Goal: Task Accomplishment & Management: Use online tool/utility

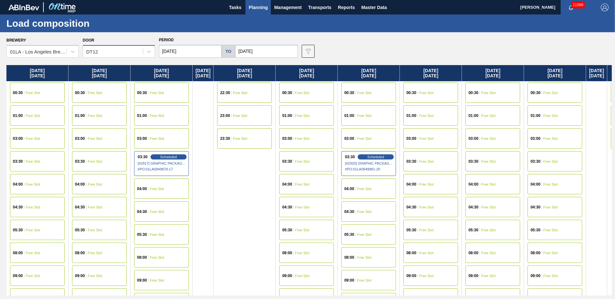
click at [111, 47] on div "DT12" at bounding box center [113, 51] width 60 height 9
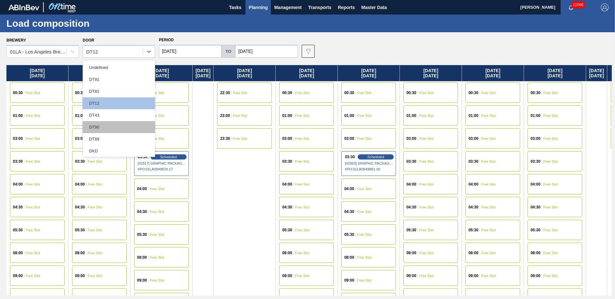
click at [110, 128] on div "DT90" at bounding box center [119, 127] width 72 height 12
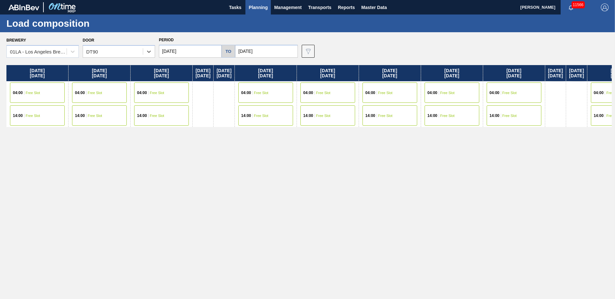
click at [206, 53] on input "[DATE]" at bounding box center [190, 51] width 63 height 13
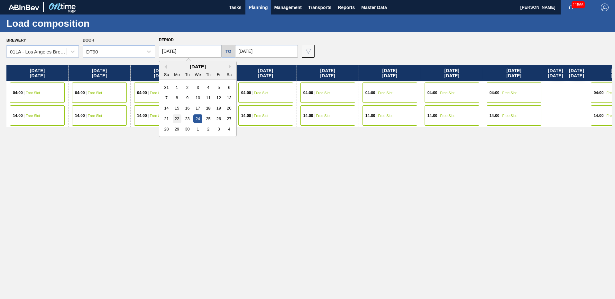
click at [179, 117] on div "22" at bounding box center [177, 118] width 9 height 9
type input "[DATE]"
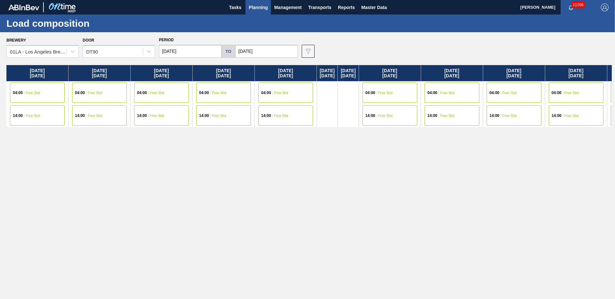
click at [267, 50] on input "[DATE]" at bounding box center [266, 51] width 63 height 13
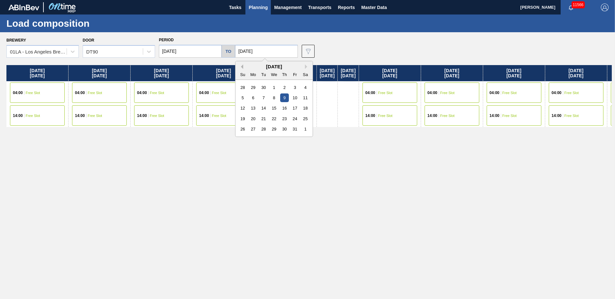
click at [239, 66] on button "Previous Month" at bounding box center [241, 66] width 5 height 5
click at [295, 116] on div "26" at bounding box center [295, 118] width 9 height 9
type input "[DATE]"
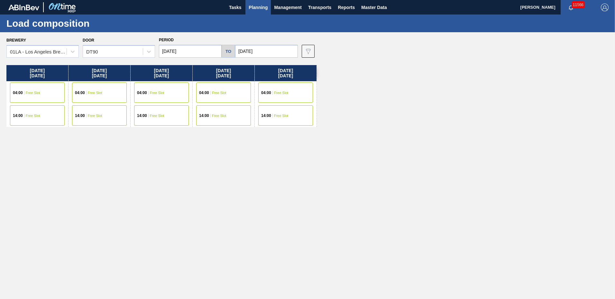
click at [263, 8] on span "Planning" at bounding box center [258, 8] width 19 height 8
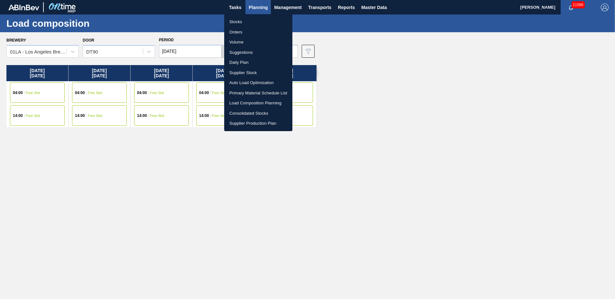
click at [243, 52] on li "Suggestions" at bounding box center [258, 52] width 68 height 10
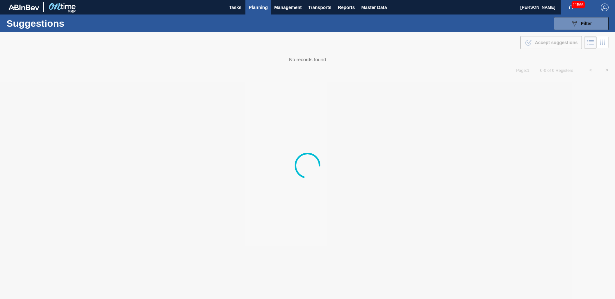
type to "[DATE]"
click at [585, 24] on span "Filter" at bounding box center [586, 23] width 11 height 5
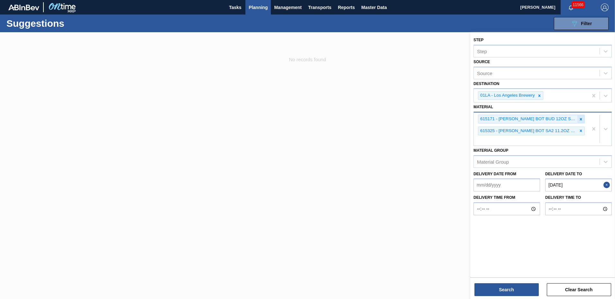
click at [580, 119] on icon at bounding box center [581, 119] width 5 height 5
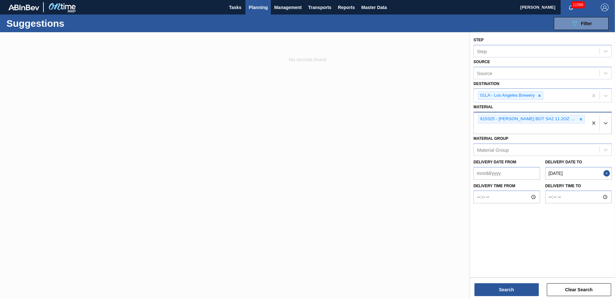
click at [580, 119] on icon at bounding box center [581, 119] width 5 height 5
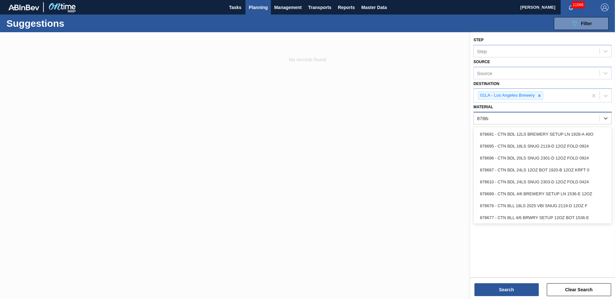
type input "878687"
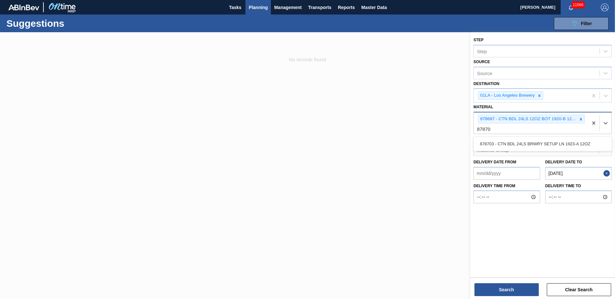
type input "878703"
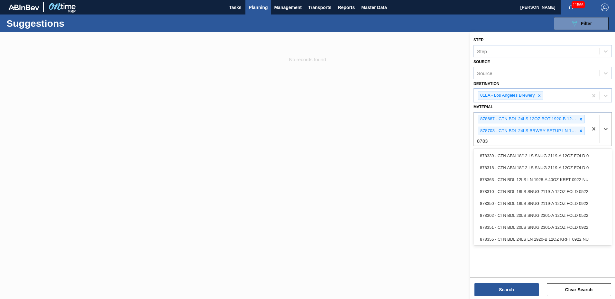
type input "878376"
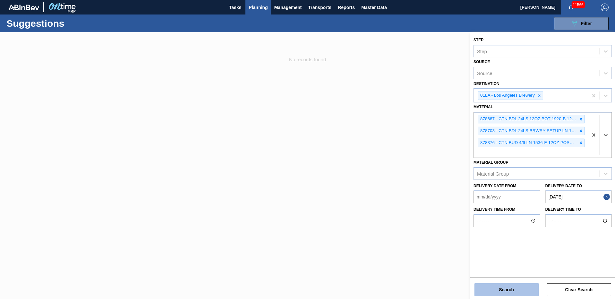
click at [509, 293] on button "Search" at bounding box center [507, 289] width 64 height 13
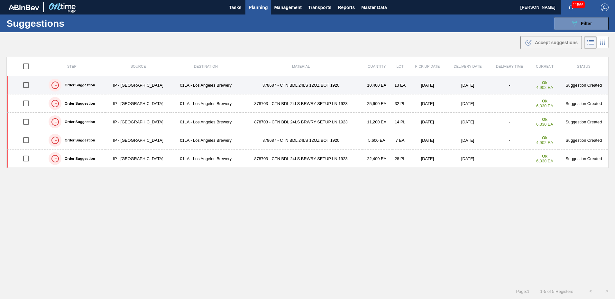
click at [28, 86] on input "checkbox" at bounding box center [26, 85] width 14 height 14
checkbox input "true"
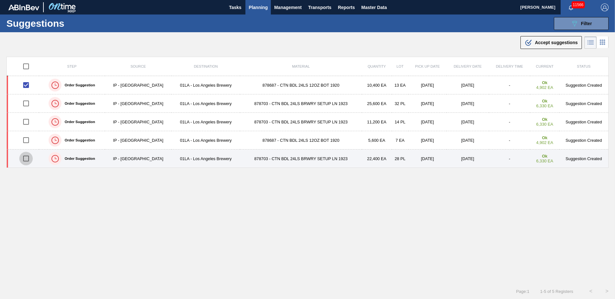
click at [27, 157] on input "checkbox" at bounding box center [26, 159] width 14 height 14
checkbox input "true"
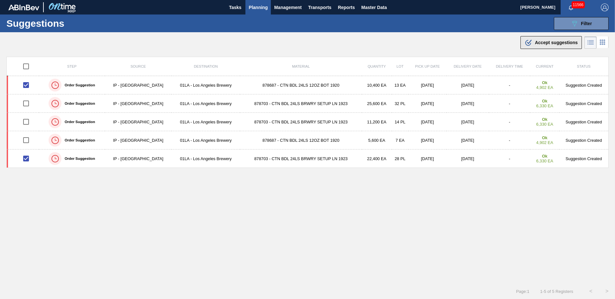
click at [543, 38] on button ".b{fill:var(--color-action-default)} Accept suggestions" at bounding box center [551, 42] width 61 height 13
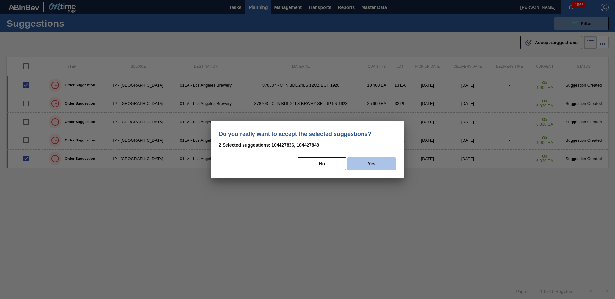
click at [369, 163] on button "Yes" at bounding box center [372, 163] width 48 height 13
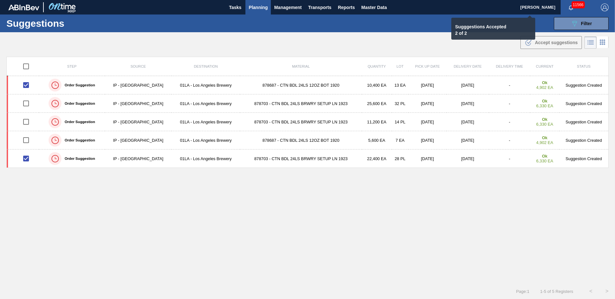
checkbox input "false"
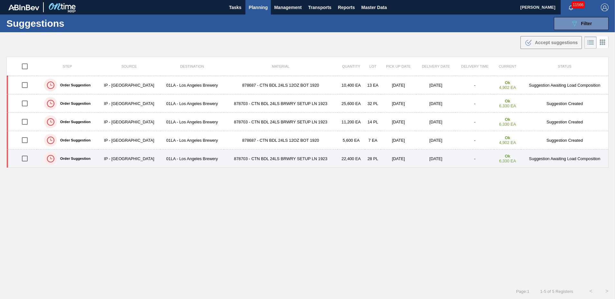
click at [249, 151] on td "878703 - CTN BDL 24LS BRWRY SETUP LN 1923" at bounding box center [280, 158] width 113 height 18
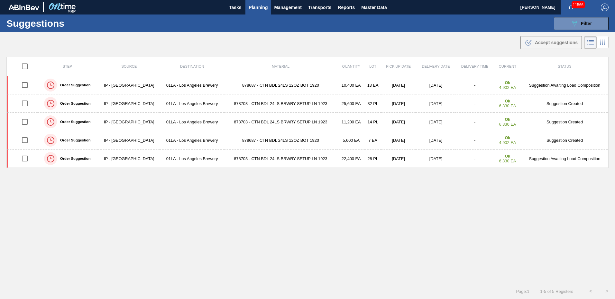
type to "[DATE]"
click at [258, 9] on span "Planning" at bounding box center [258, 8] width 19 height 8
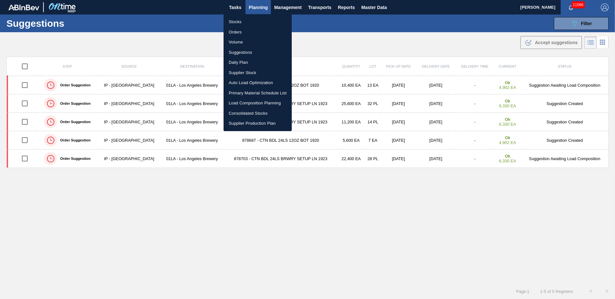
click at [252, 100] on li "Load Composition Planning" at bounding box center [258, 103] width 68 height 10
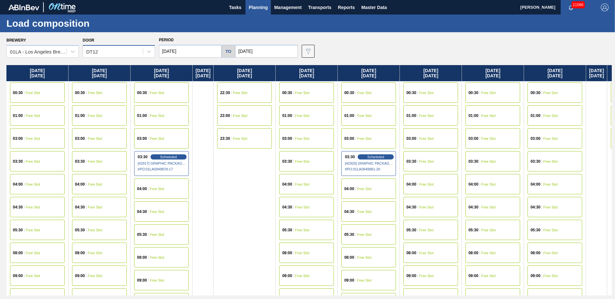
click at [99, 52] on div "DT12" at bounding box center [113, 51] width 60 height 9
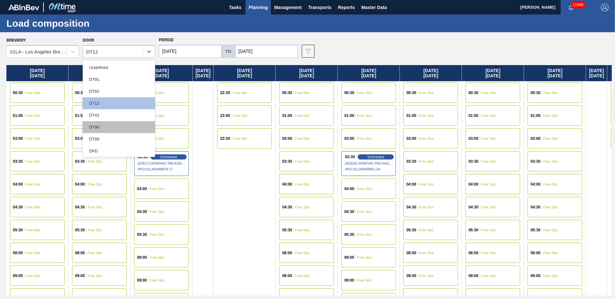
click at [107, 122] on div "DT90" at bounding box center [119, 127] width 72 height 12
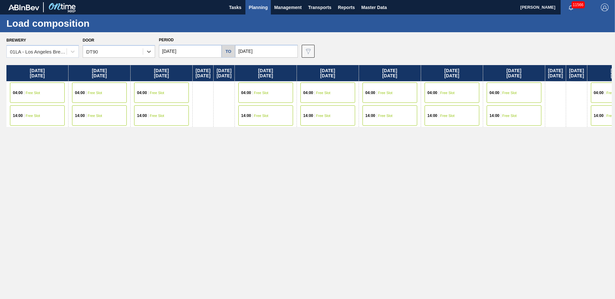
drag, startPoint x: 171, startPoint y: 46, endPoint x: 176, endPoint y: 48, distance: 4.9
click at [172, 46] on input "[DATE]" at bounding box center [190, 51] width 63 height 13
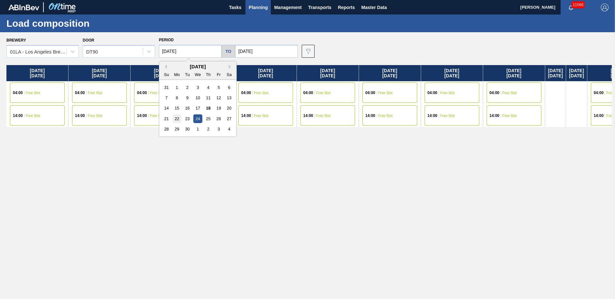
click at [178, 116] on div "22" at bounding box center [177, 118] width 9 height 9
type input "[DATE]"
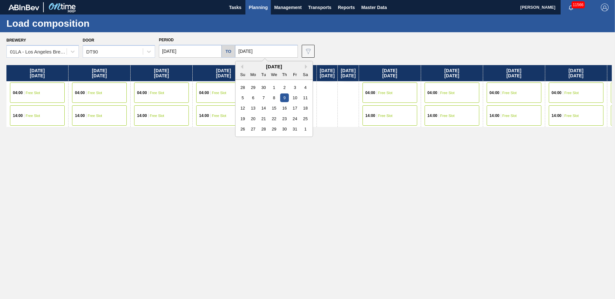
click at [238, 49] on input "[DATE]" at bounding box center [266, 51] width 63 height 13
click at [241, 67] on button "Previous Month" at bounding box center [241, 66] width 5 height 5
click at [293, 118] on div "26" at bounding box center [295, 118] width 9 height 9
type input "[DATE]"
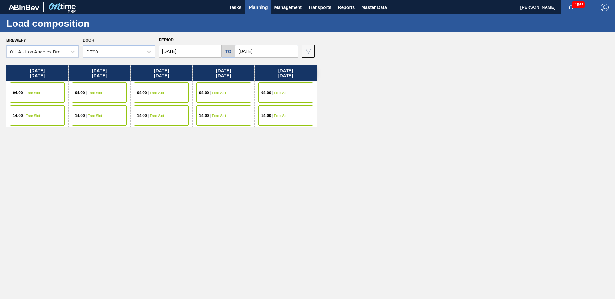
click at [60, 115] on div "14:00 Free Slot" at bounding box center [37, 115] width 55 height 20
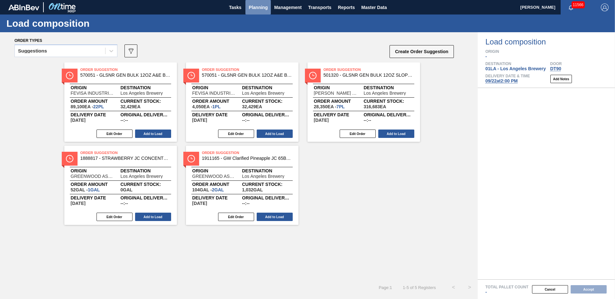
click at [258, 9] on span "Planning" at bounding box center [258, 8] width 19 height 8
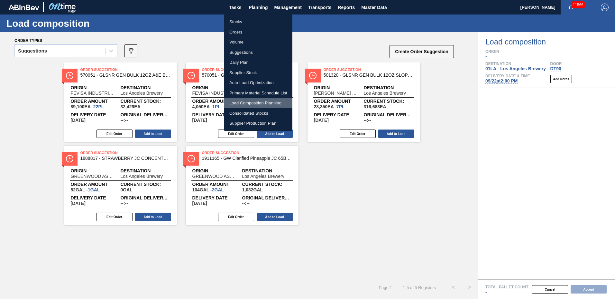
click at [256, 105] on li "Load Composition Planning" at bounding box center [258, 103] width 68 height 10
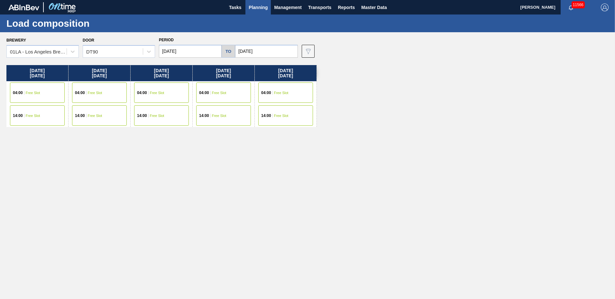
click at [34, 91] on span "Free Slot" at bounding box center [33, 93] width 14 height 4
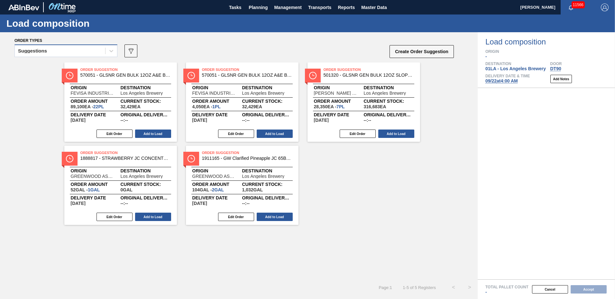
click at [39, 51] on div "Suggestions" at bounding box center [32, 51] width 29 height 5
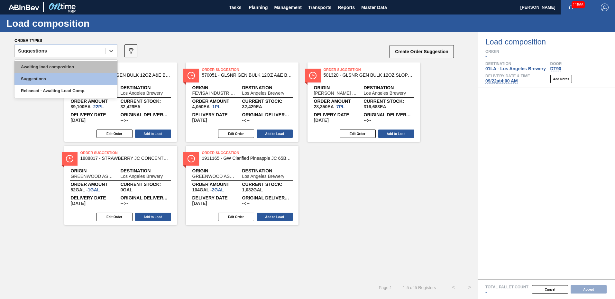
click at [47, 67] on div "Awaiting load composition" at bounding box center [65, 67] width 103 height 12
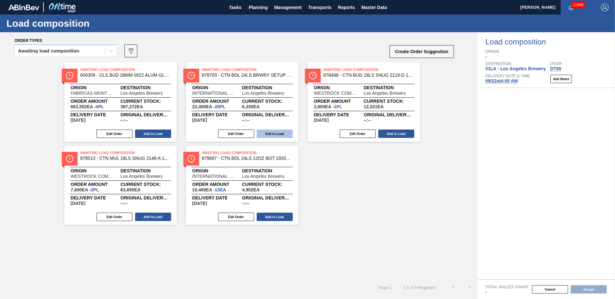
click at [285, 131] on button "Add to Load" at bounding box center [275, 133] width 36 height 8
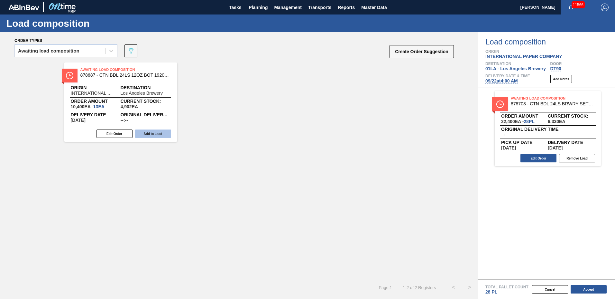
click at [143, 134] on button "Add to Load" at bounding box center [153, 133] width 36 height 8
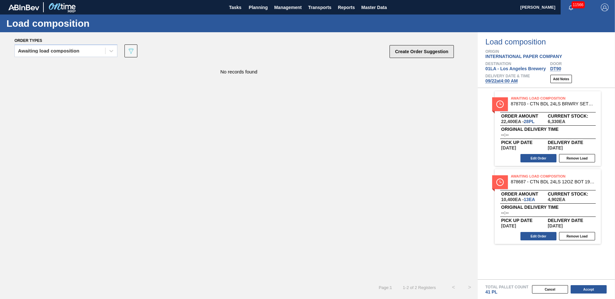
click at [407, 50] on button "Create Order Suggestion" at bounding box center [422, 51] width 64 height 13
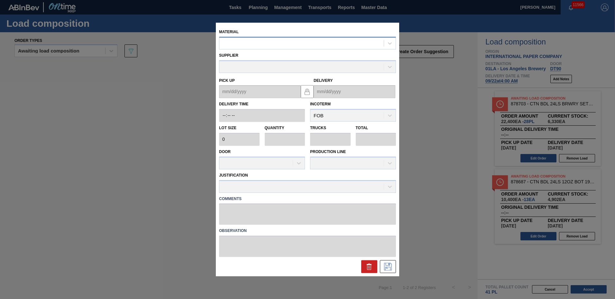
click at [266, 41] on div at bounding box center [301, 43] width 164 height 9
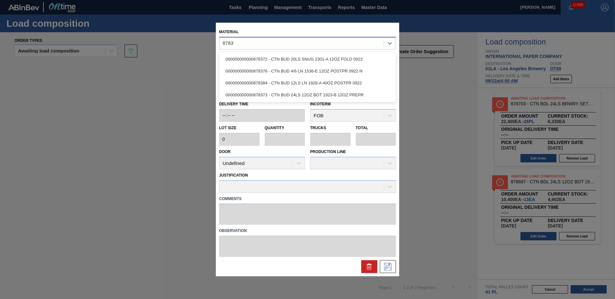
type input "878376"
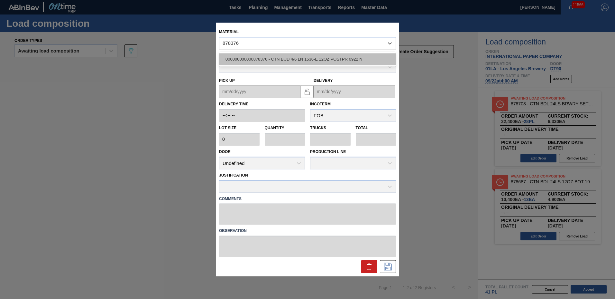
click at [257, 55] on div "000000000000878376 - CTN BUD 4/6 LN 1536-E 12OZ POSTPR 0922 N" at bounding box center [307, 59] width 177 height 12
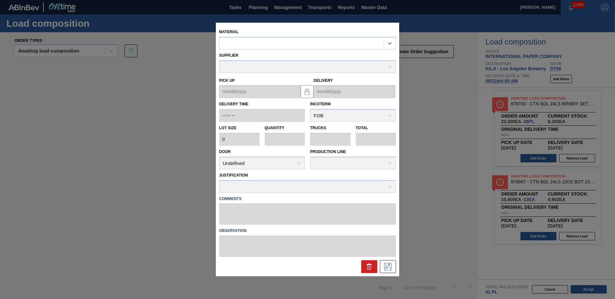
type input "800"
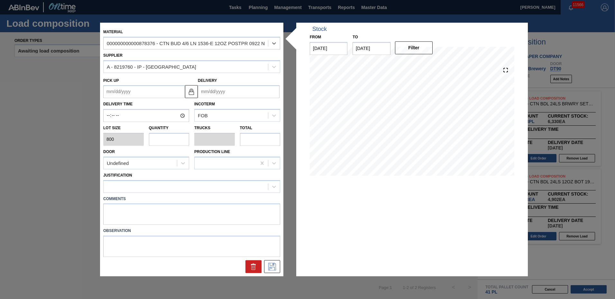
click at [244, 91] on input "Delivery" at bounding box center [239, 91] width 82 height 13
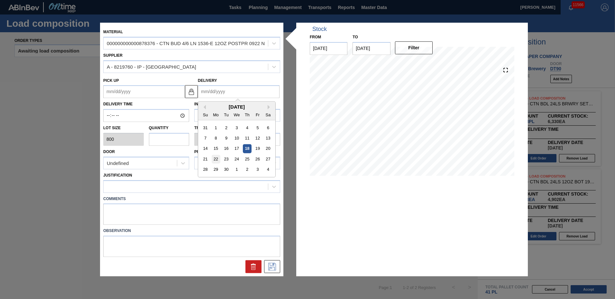
click at [217, 159] on div "22" at bounding box center [216, 159] width 9 height 9
type up "[DATE]"
type input "[DATE]"
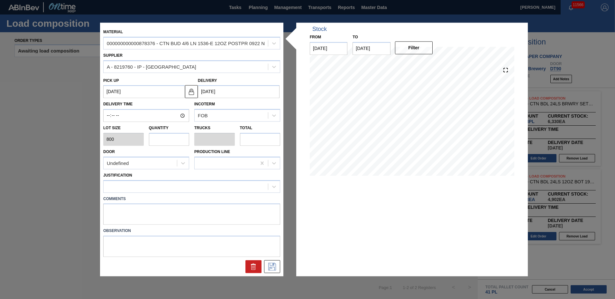
drag, startPoint x: 154, startPoint y: 138, endPoint x: 158, endPoint y: 140, distance: 3.8
click at [155, 139] on input "text" at bounding box center [169, 139] width 41 height 13
type input "1"
type input "0.023"
type input "800"
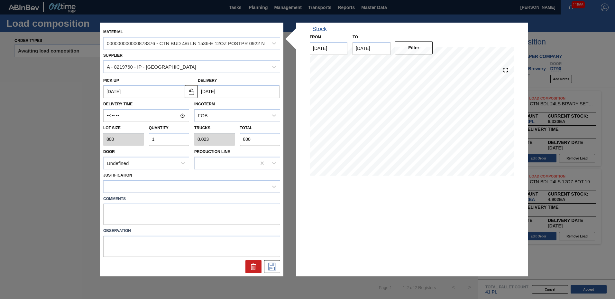
type input "18"
type input "0.409"
type input "14,400"
type input "18"
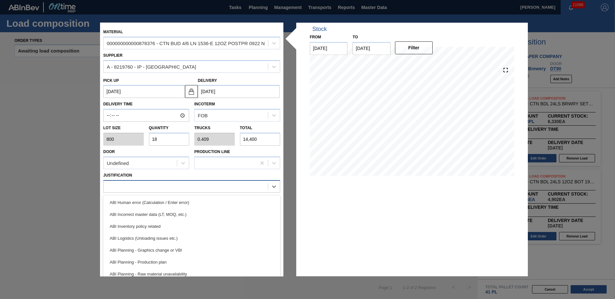
click at [153, 186] on div at bounding box center [186, 186] width 164 height 9
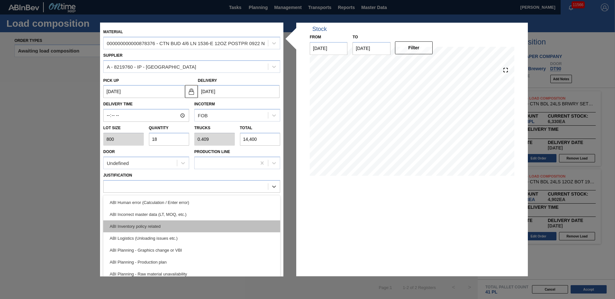
click at [151, 224] on div "ABI Inventory policy related" at bounding box center [191, 226] width 177 height 12
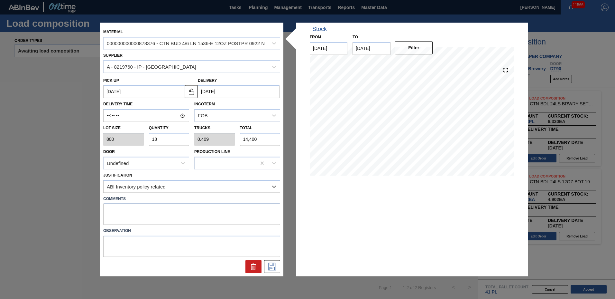
click at [147, 213] on textarea at bounding box center [191, 213] width 177 height 21
type textarea "TAIL"
click at [278, 269] on button at bounding box center [272, 266] width 16 height 13
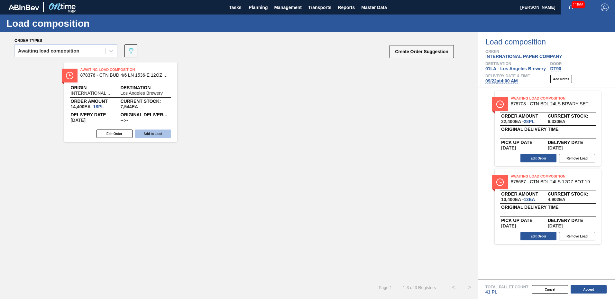
click at [158, 135] on button "Add to Load" at bounding box center [153, 133] width 36 height 8
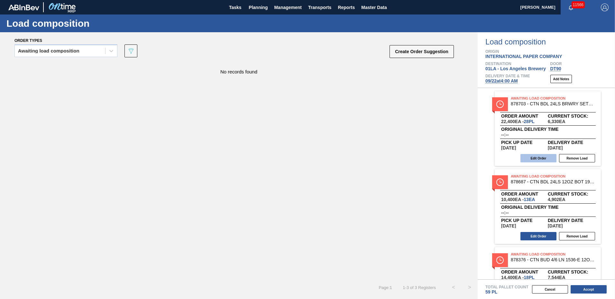
click at [540, 159] on button "Edit Order" at bounding box center [539, 158] width 36 height 8
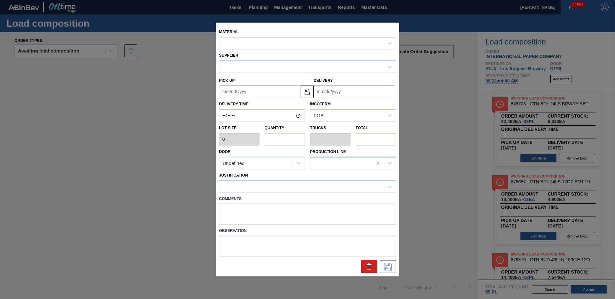
type input "800"
type input "28"
type input "0.538"
type input "22,400"
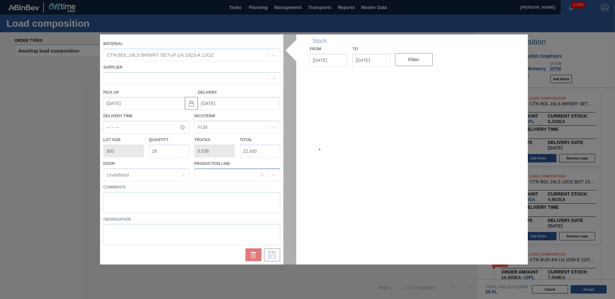
type up "[DATE]"
type input "[DATE]"
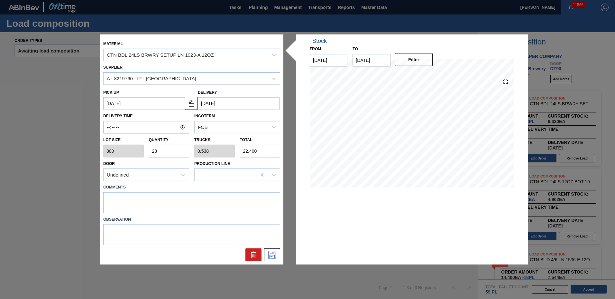
drag, startPoint x: 172, startPoint y: 153, endPoint x: 77, endPoint y: 139, distance: 95.7
click at [77, 139] on div "Material CTN BDL 24LS BRWRY SETUP LN 1923-A 12OZ Supplier A - 8219760 - IP - [G…" at bounding box center [307, 149] width 615 height 299
type input "2"
type input "0.038"
type input "1,600"
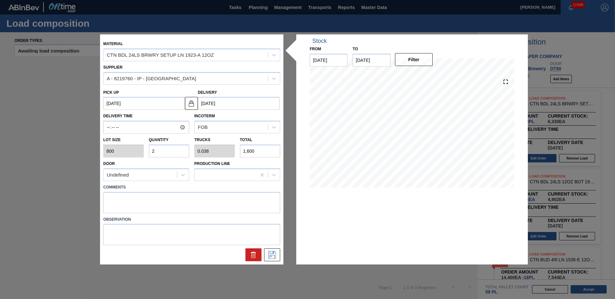
type input "20"
type input "0.385"
type input "16,000"
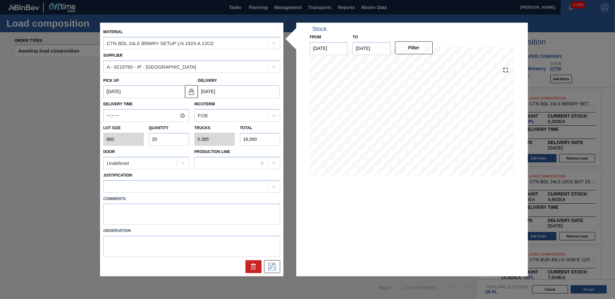
type input "20"
click at [155, 212] on textarea at bounding box center [191, 213] width 177 height 21
type textarea "NOSE"
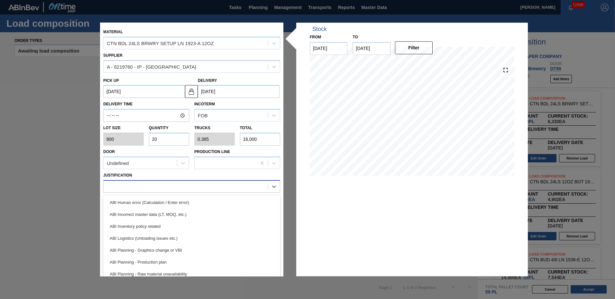
click at [168, 183] on div at bounding box center [186, 186] width 164 height 9
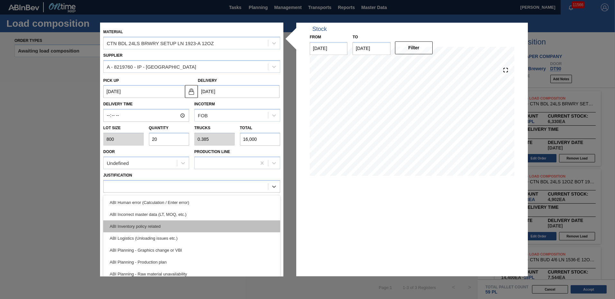
click at [148, 224] on div "ABI Inventory policy related" at bounding box center [191, 226] width 177 height 12
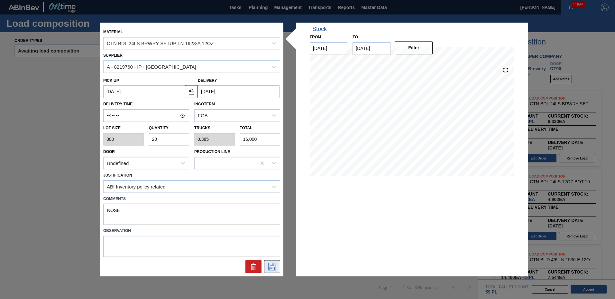
click at [269, 265] on icon at bounding box center [272, 267] width 8 height 8
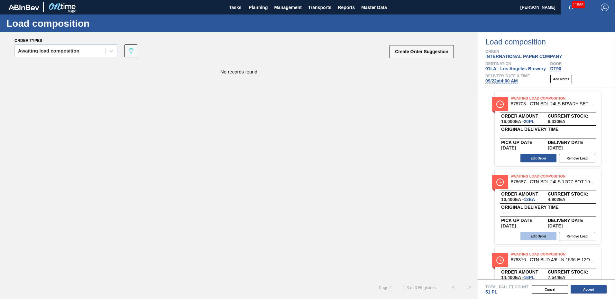
click at [545, 237] on button "Edit Order" at bounding box center [539, 236] width 36 height 8
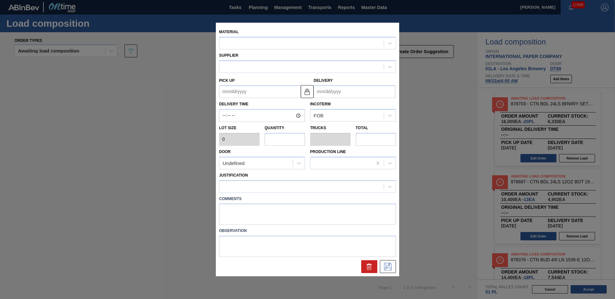
type input "800"
type input "13"
type input "0.25"
type input "10,400"
type up "[DATE]"
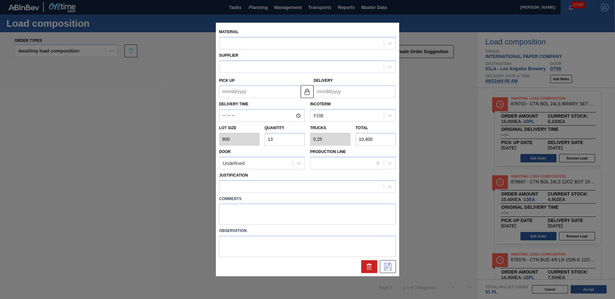
type input "[DATE]"
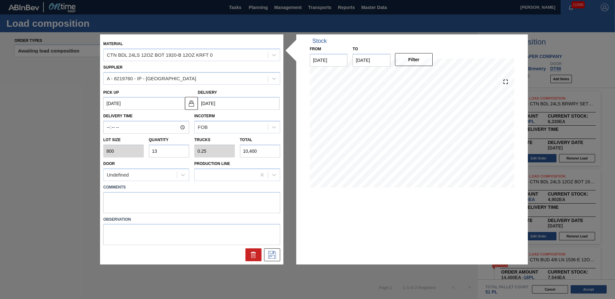
click at [172, 149] on input "13" at bounding box center [169, 150] width 41 height 13
type input "1"
type input "0.019"
type input "800"
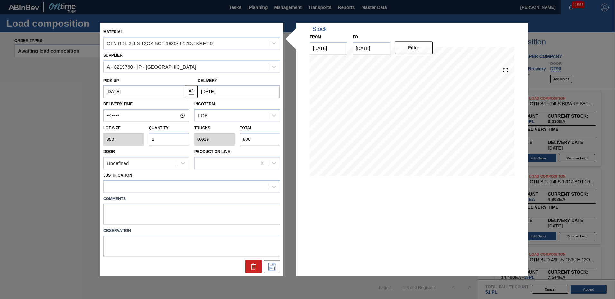
type input "14"
type input "0.269"
type input "11,200"
type input "14"
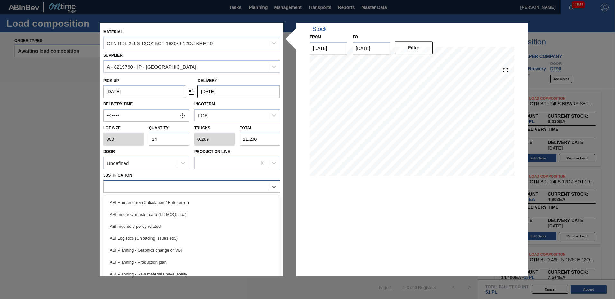
click at [153, 184] on div at bounding box center [186, 186] width 164 height 9
click at [152, 228] on div "ABI Inventory policy related" at bounding box center [191, 226] width 177 height 12
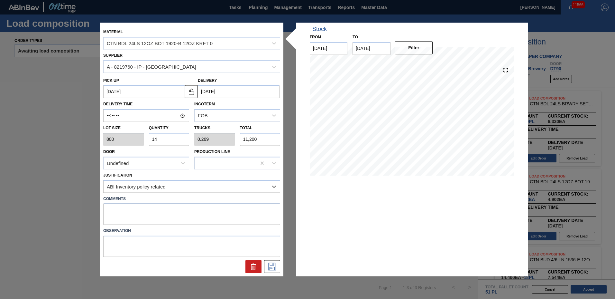
click at [144, 214] on textarea at bounding box center [191, 213] width 177 height 21
type textarea "2"
click at [274, 267] on icon at bounding box center [272, 267] width 10 height 8
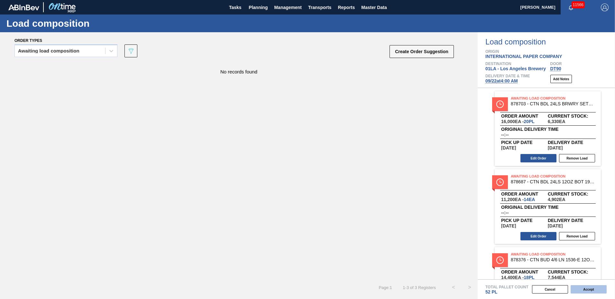
click at [592, 286] on button "Accept" at bounding box center [589, 289] width 36 height 8
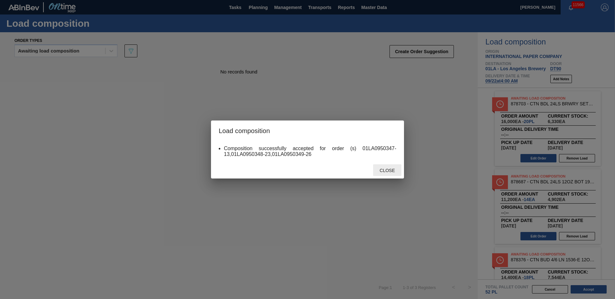
click at [388, 169] on span "Close" at bounding box center [387, 170] width 25 height 5
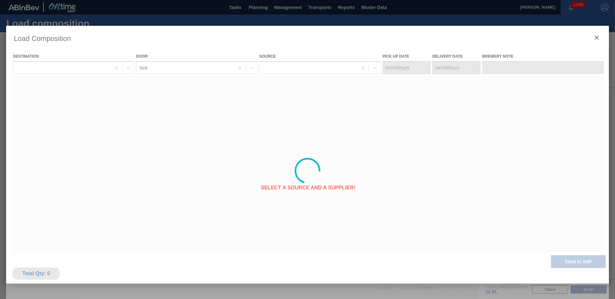
type Date "[DATE]"
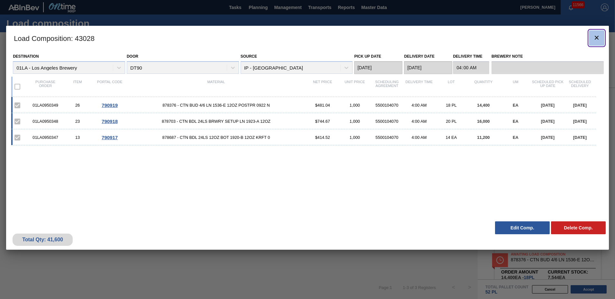
click at [601, 39] on button "botão de ícone" at bounding box center [596, 37] width 15 height 15
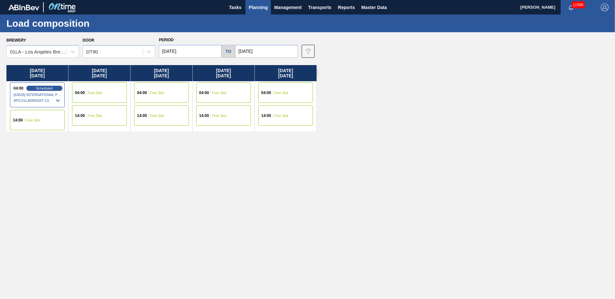
click at [255, 7] on span "Planning" at bounding box center [258, 8] width 19 height 8
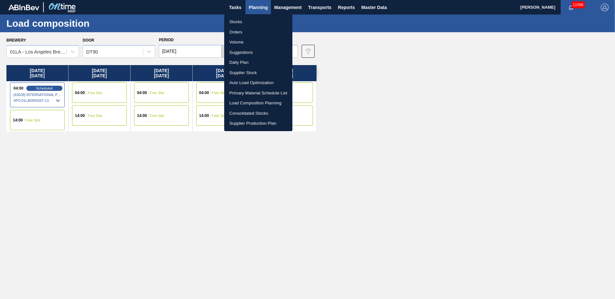
click at [261, 51] on li "Suggestions" at bounding box center [258, 52] width 68 height 10
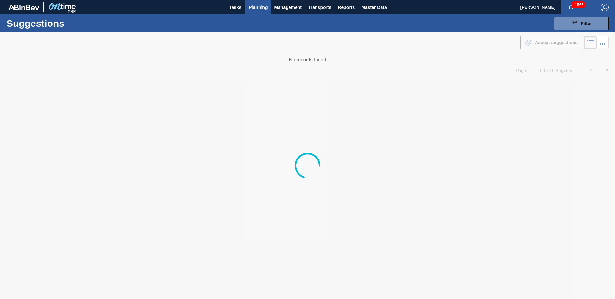
type to "[DATE]"
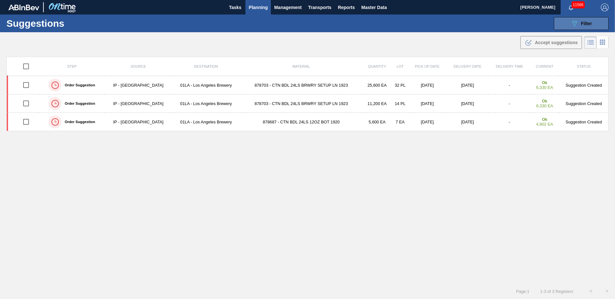
click at [578, 23] on div "089F7B8B-B2A5-4AFE-B5C0-19BA573D28AC Filter" at bounding box center [581, 24] width 21 height 8
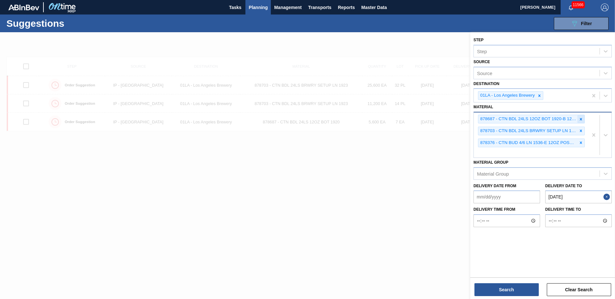
click at [579, 117] on icon at bounding box center [581, 119] width 5 height 5
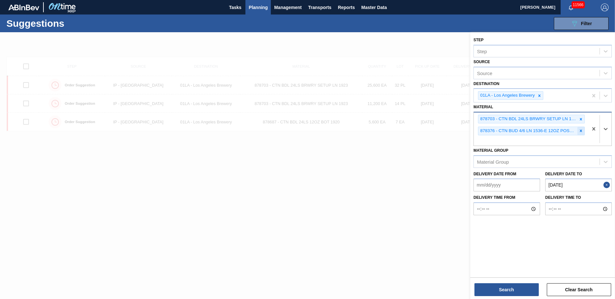
click at [580, 129] on icon at bounding box center [581, 130] width 5 height 5
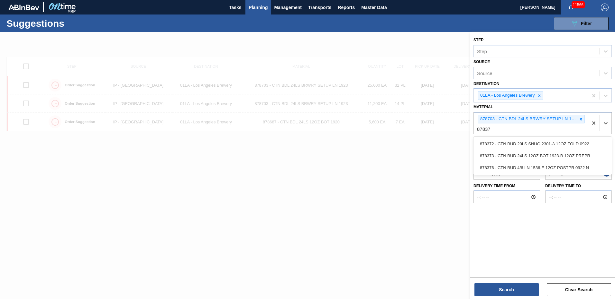
type input "878373"
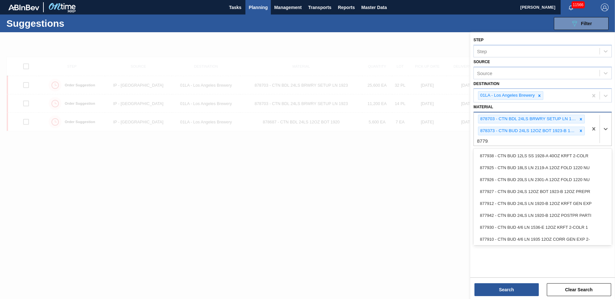
type input "877912"
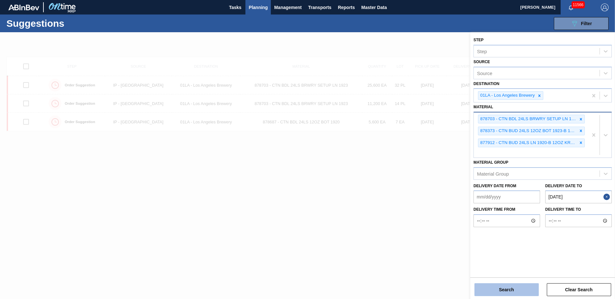
click at [519, 293] on button "Search" at bounding box center [507, 289] width 64 height 13
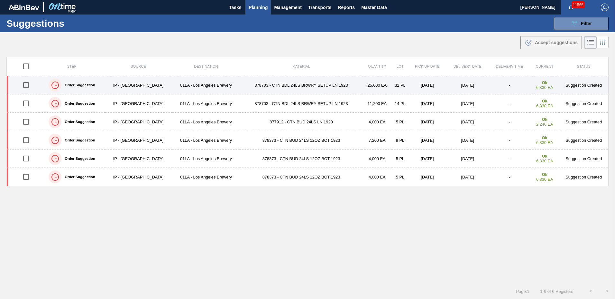
click at [25, 86] on input "checkbox" at bounding box center [26, 85] width 14 height 14
checkbox input "true"
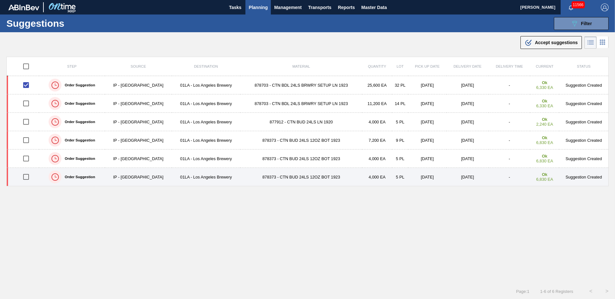
click at [25, 177] on input "checkbox" at bounding box center [26, 177] width 14 height 14
checkbox input "true"
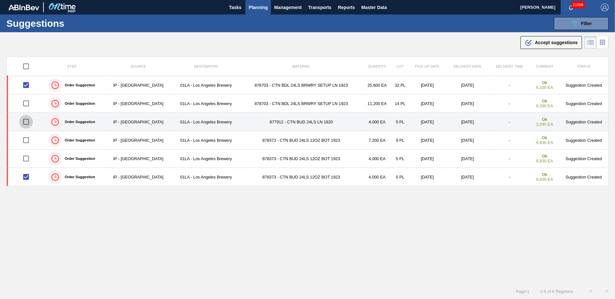
click at [26, 123] on input "checkbox" at bounding box center [26, 122] width 14 height 14
checkbox input "true"
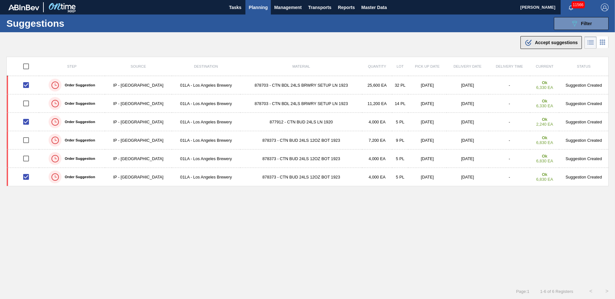
click at [544, 44] on span "Accept suggestions" at bounding box center [556, 42] width 43 height 5
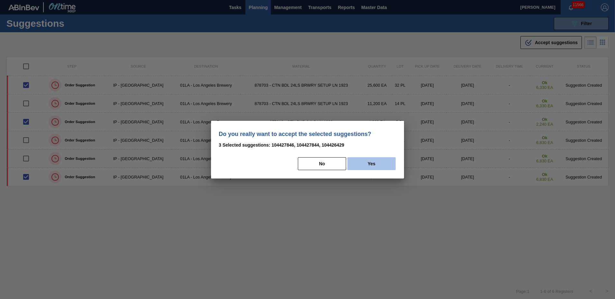
click at [376, 164] on button "Yes" at bounding box center [372, 163] width 48 height 13
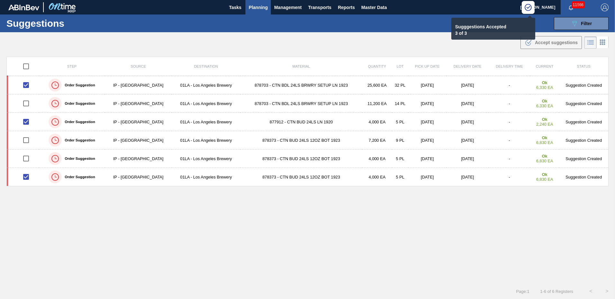
click at [260, 6] on span "Planning" at bounding box center [258, 8] width 19 height 8
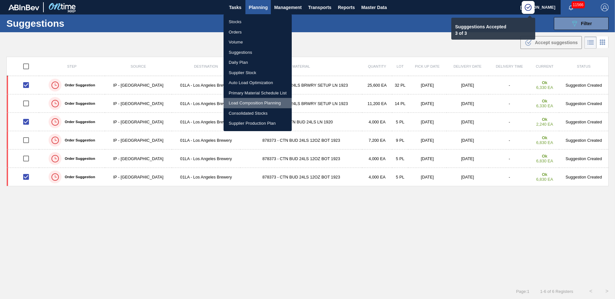
click at [249, 102] on li "Load Composition Planning" at bounding box center [258, 103] width 68 height 10
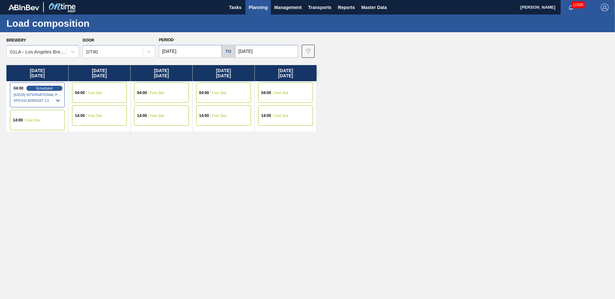
click at [114, 96] on div "04:00 Free Slot" at bounding box center [99, 92] width 55 height 20
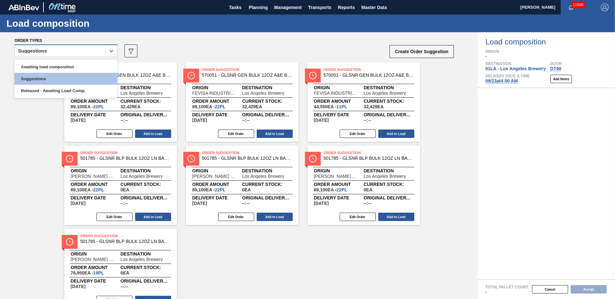
click at [64, 51] on div "Suggestions" at bounding box center [60, 50] width 90 height 9
click at [71, 68] on div "Awaiting load composition" at bounding box center [65, 67] width 103 height 12
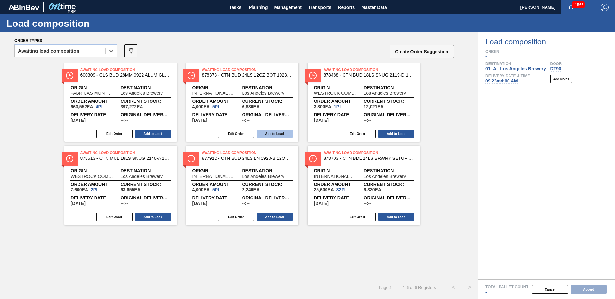
click at [261, 133] on button "Add to Load" at bounding box center [275, 133] width 36 height 8
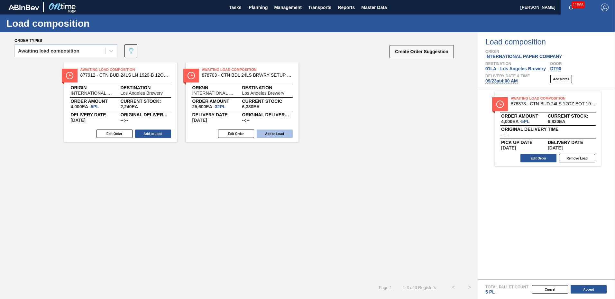
click at [167, 134] on button "Add to Load" at bounding box center [153, 133] width 36 height 8
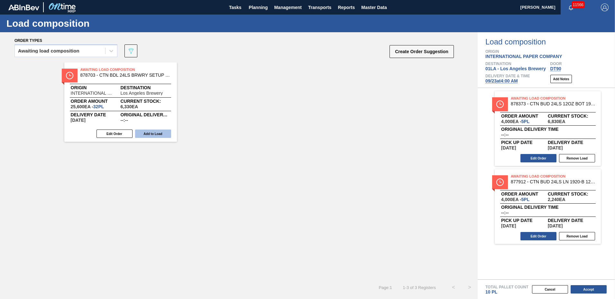
click at [167, 134] on button "Add to Load" at bounding box center [153, 133] width 36 height 8
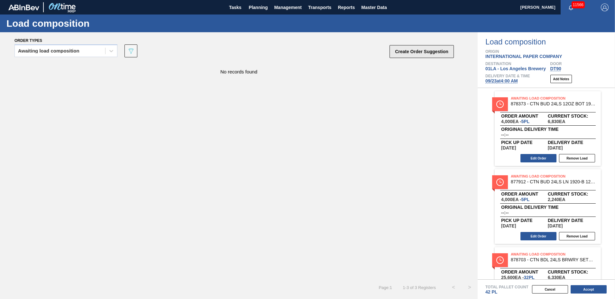
click at [406, 52] on button "Create Order Suggestion" at bounding box center [422, 51] width 64 height 13
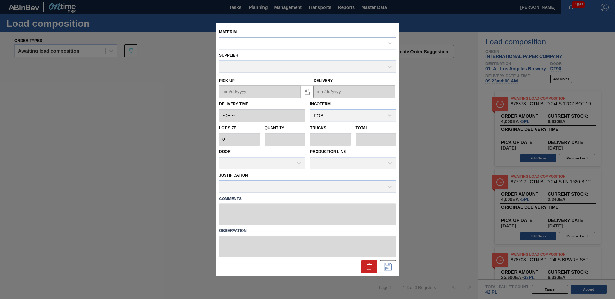
click at [312, 45] on div at bounding box center [301, 43] width 164 height 9
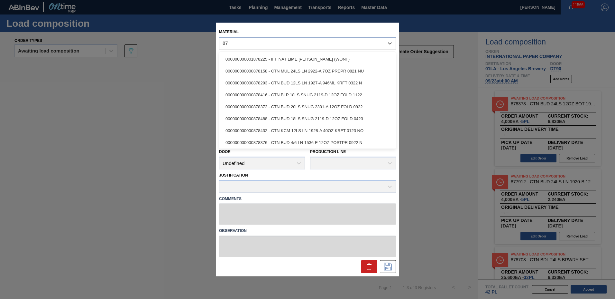
type input "8"
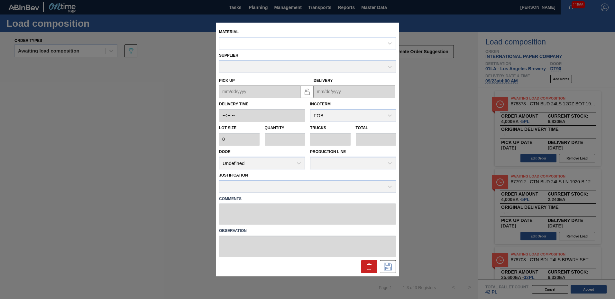
drag, startPoint x: 453, startPoint y: 218, endPoint x: 447, endPoint y: 215, distance: 6.9
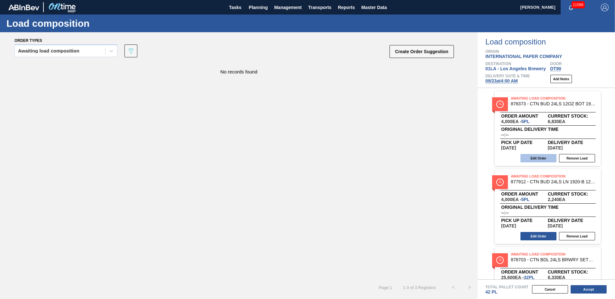
click at [529, 158] on button "Edit Order" at bounding box center [539, 158] width 36 height 8
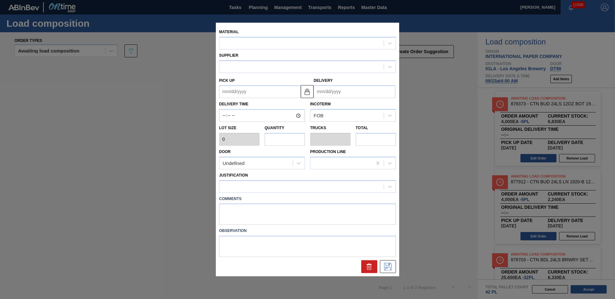
type input "800"
type input "5"
type input "0.096"
type input "4,000"
type up "[DATE]"
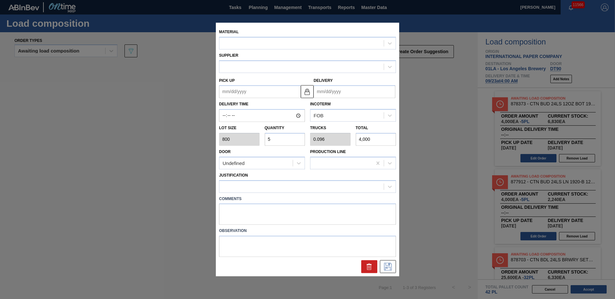
type input "[DATE]"
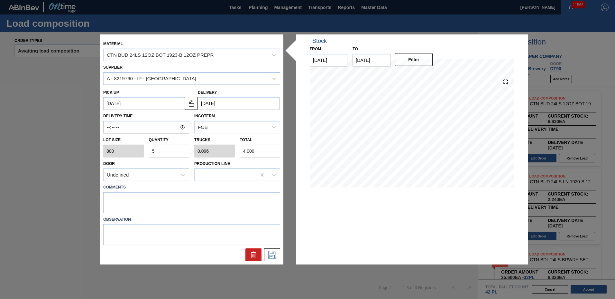
drag, startPoint x: 162, startPoint y: 152, endPoint x: 116, endPoint y: 145, distance: 46.8
click at [116, 141] on div "Lot size 800 Quantity 5 Trucks 0.096 Total 4,000" at bounding box center [192, 146] width 182 height 24
type input "4"
type input "0.077"
type input "3,200"
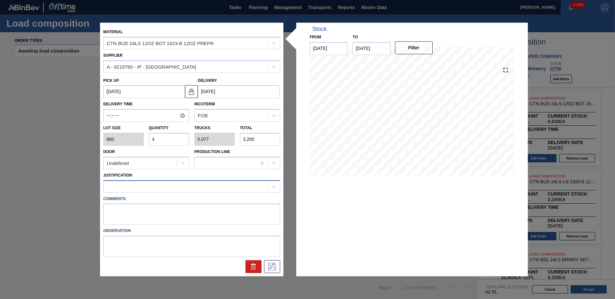
type input "4"
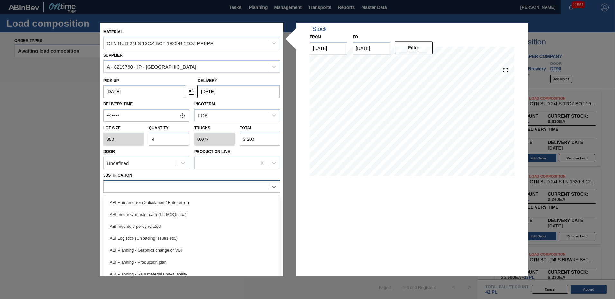
click at [120, 189] on div at bounding box center [186, 186] width 164 height 9
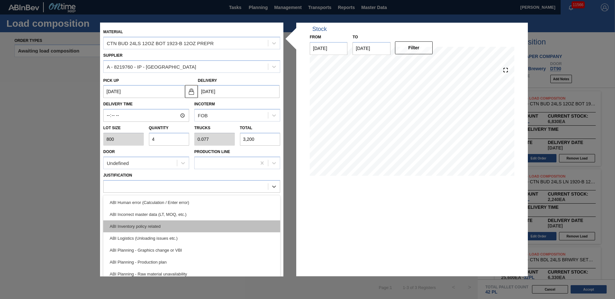
click at [121, 225] on div "ABI Inventory policy related" at bounding box center [191, 226] width 177 height 12
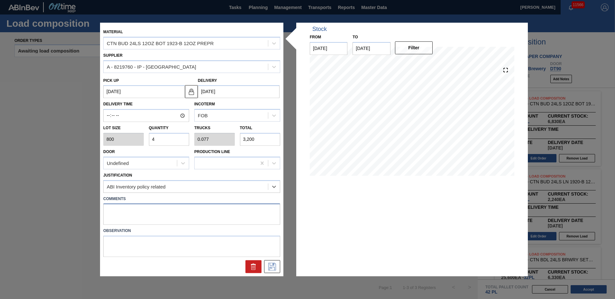
click at [119, 208] on textarea at bounding box center [191, 213] width 177 height 21
type textarea "NOSE"
click at [275, 263] on icon at bounding box center [272, 267] width 10 height 8
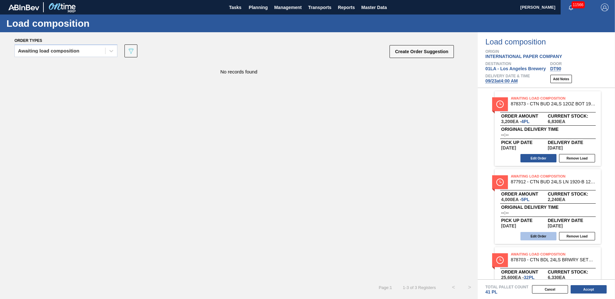
click at [540, 235] on button "Edit Order" at bounding box center [539, 236] width 36 height 8
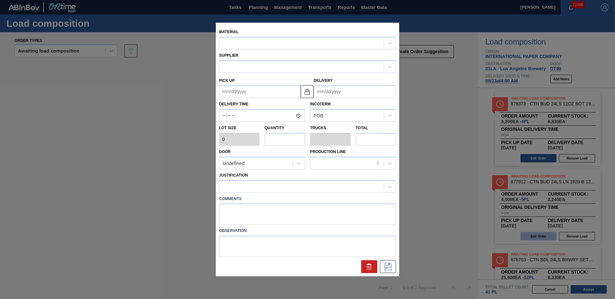
type input "800"
type input "5"
type input "0.114"
type input "4,000"
type up "[DATE]"
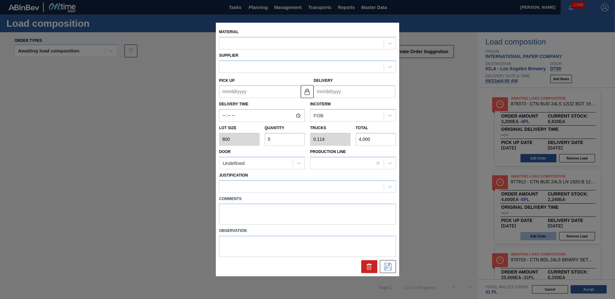
type input "[DATE]"
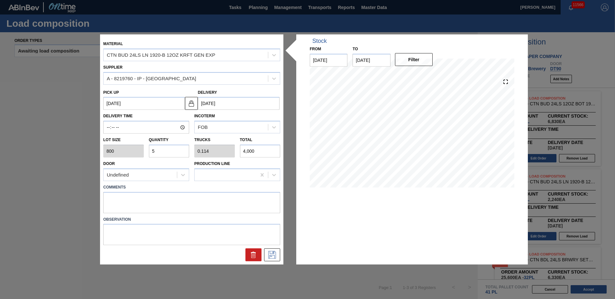
click at [177, 155] on input "5" at bounding box center [169, 150] width 41 height 13
type input "0"
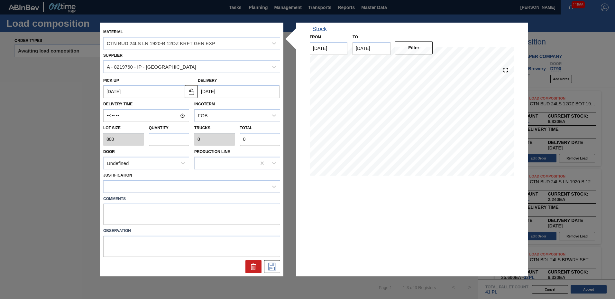
type input "6"
type input "0.136"
type input "4,800"
type input "6"
click at [153, 191] on div at bounding box center [186, 186] width 164 height 9
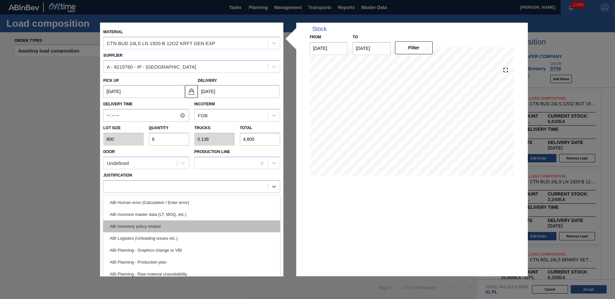
click at [137, 226] on div "ABI Inventory policy related" at bounding box center [191, 226] width 177 height 12
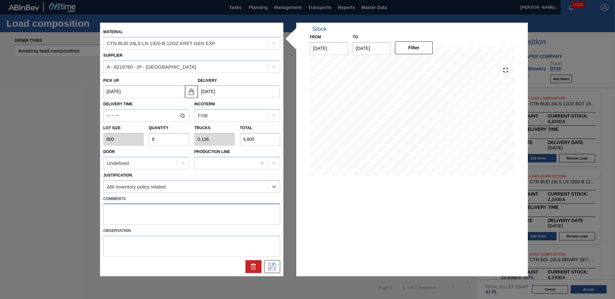
click at [133, 214] on textarea at bounding box center [191, 213] width 177 height 21
type textarea "3"
click at [276, 265] on icon at bounding box center [272, 267] width 10 height 8
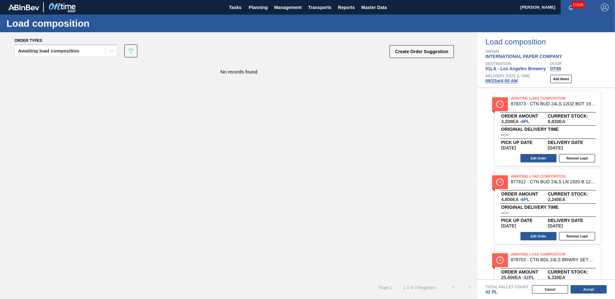
scroll to position [46, 0]
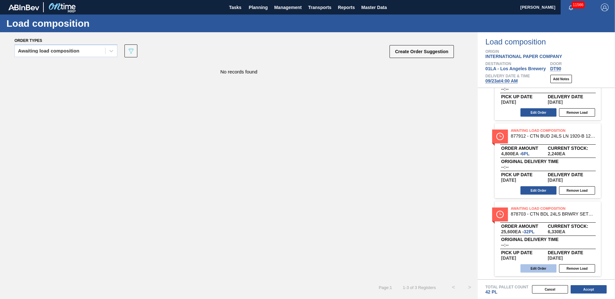
click at [536, 265] on button "Edit Order" at bounding box center [539, 268] width 36 height 8
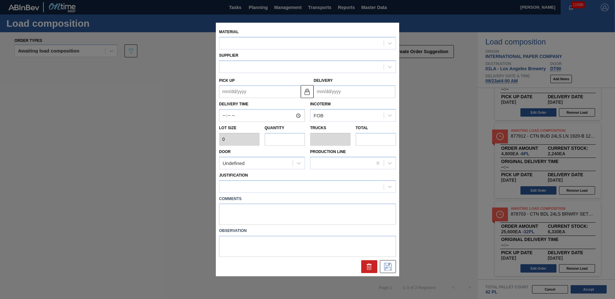
type input "800"
type input "32"
type input "0.615"
type input "25,600"
type up "[DATE]"
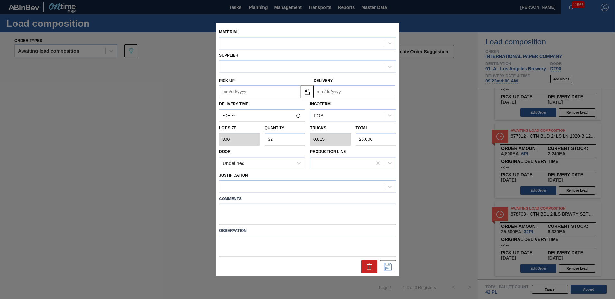
type input "[DATE]"
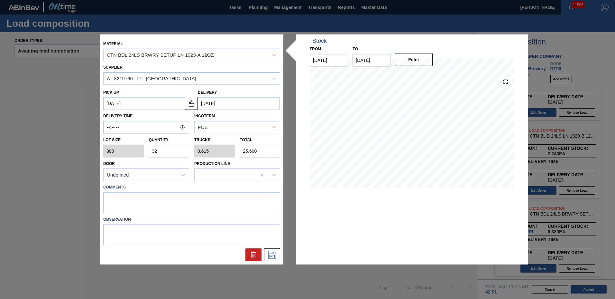
click at [172, 151] on input "32" at bounding box center [169, 150] width 41 height 13
type input "3"
type input "0.058"
type input "2,400"
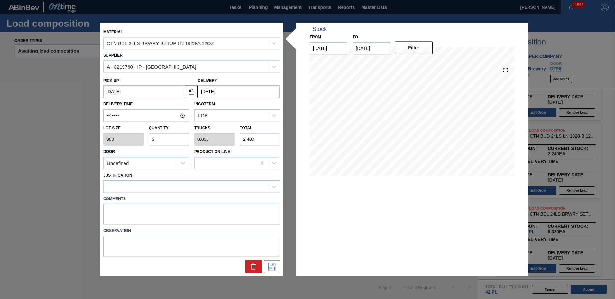
type input "0"
type input "6"
type input "0.115"
type input "4,800"
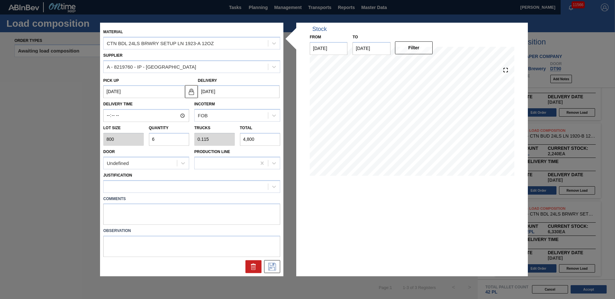
type input "0"
type input "3"
type input "0.058"
type input "2,400"
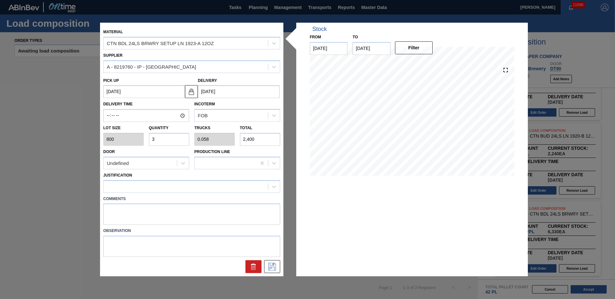
type input "35"
type input "0.673"
type input "28,000"
type input "3"
type input "0.058"
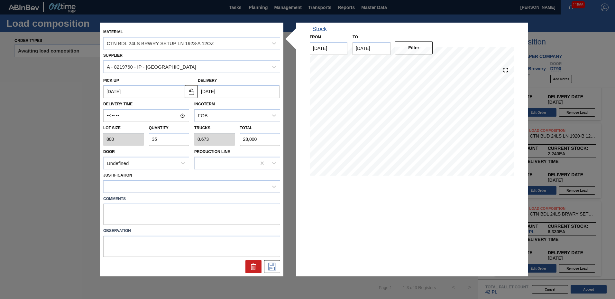
type input "2,400"
type input "36"
type input "0.692"
type input "28,800"
type input "36"
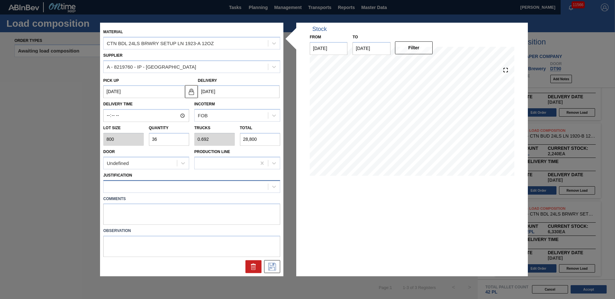
click at [174, 189] on div at bounding box center [186, 186] width 164 height 9
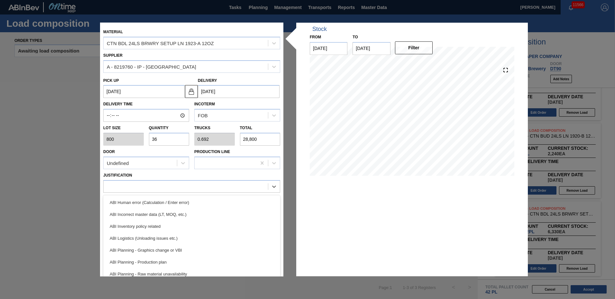
drag, startPoint x: 163, startPoint y: 231, endPoint x: 161, endPoint y: 216, distance: 15.3
click at [163, 231] on div "ABI Inventory policy related" at bounding box center [191, 226] width 177 height 12
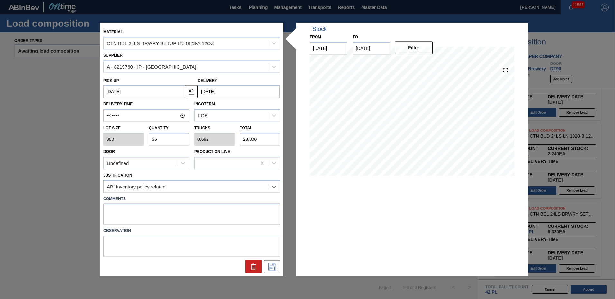
click at [159, 214] on textarea at bounding box center [191, 213] width 177 height 21
type textarea "TAIL"
click at [272, 265] on icon at bounding box center [272, 267] width 10 height 8
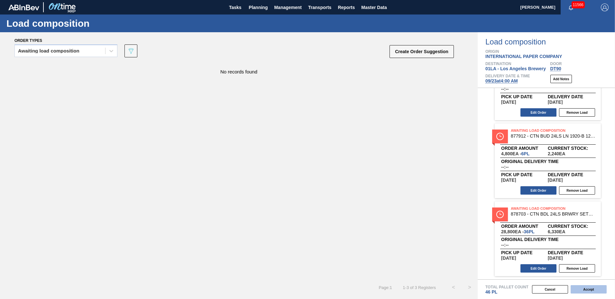
click at [575, 286] on button "Accept" at bounding box center [589, 289] width 36 height 8
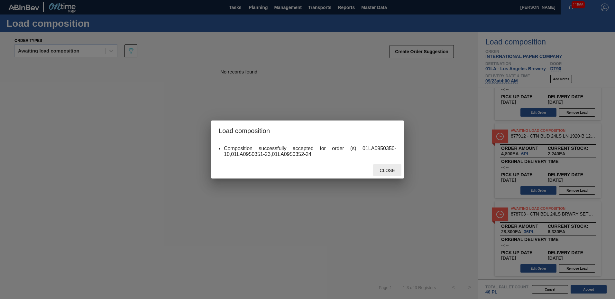
click at [398, 168] on span "Close" at bounding box center [387, 170] width 25 height 5
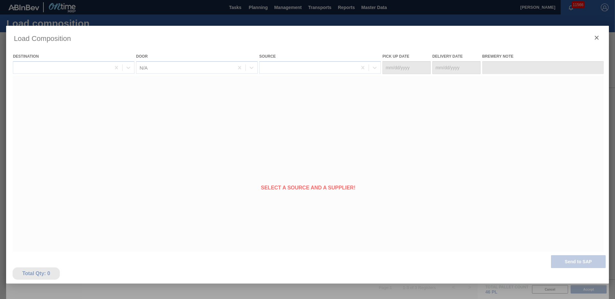
type Date "[DATE]"
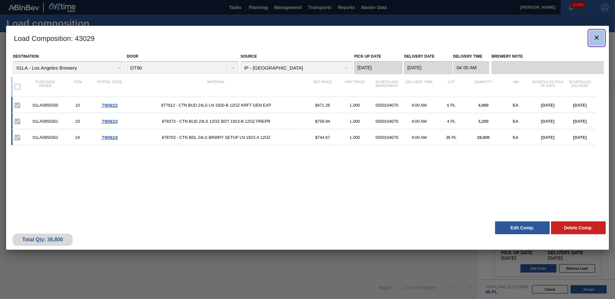
click at [595, 38] on icon "botão de ícone" at bounding box center [597, 38] width 8 height 8
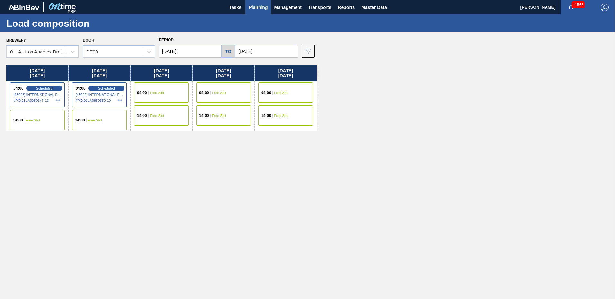
click at [260, 6] on span "Planning" at bounding box center [258, 8] width 19 height 8
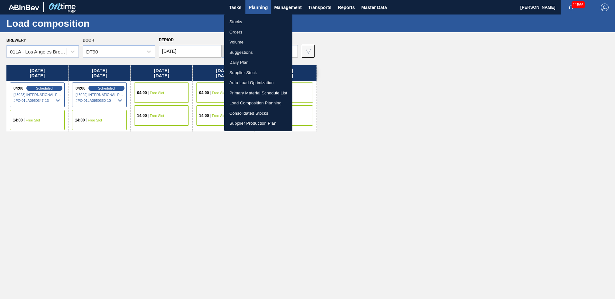
drag, startPoint x: 248, startPoint y: 49, endPoint x: 252, endPoint y: 52, distance: 5.0
click at [249, 49] on li "Suggestions" at bounding box center [258, 52] width 68 height 10
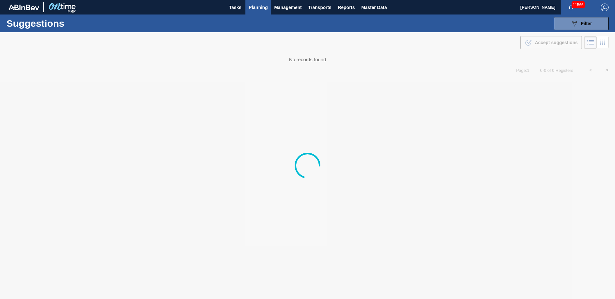
type to "[DATE]"
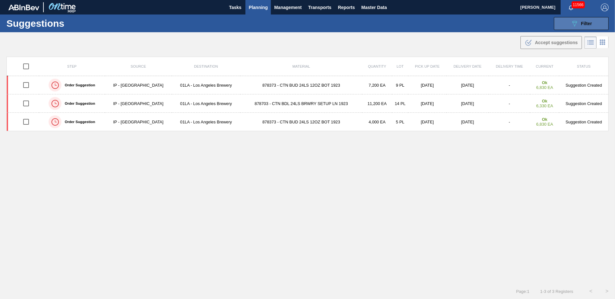
click at [579, 20] on div "089F7B8B-B2A5-4AFE-B5C0-19BA573D28AC Filter" at bounding box center [581, 24] width 21 height 8
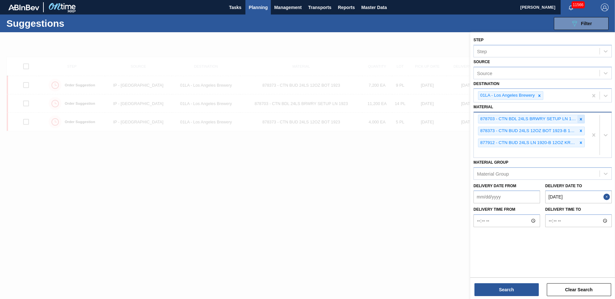
click at [581, 119] on icon at bounding box center [581, 119] width 2 height 2
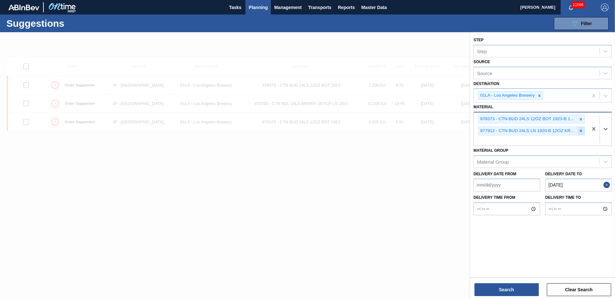
click at [579, 130] on icon at bounding box center [581, 130] width 5 height 5
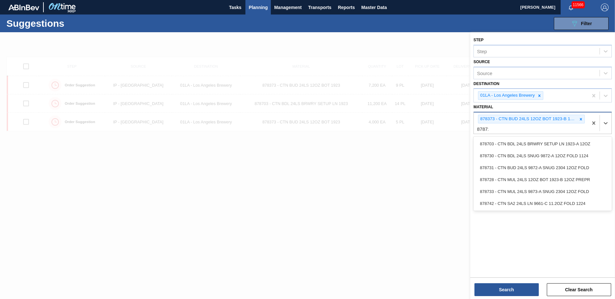
type input "878728"
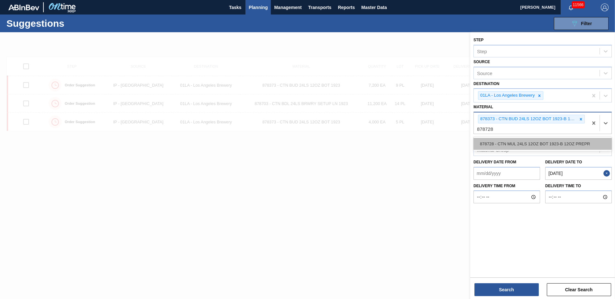
click at [539, 145] on div "878728 - CTN MUL 24LS 12OZ BOT 1923-B 12OZ PREPR" at bounding box center [543, 144] width 138 height 12
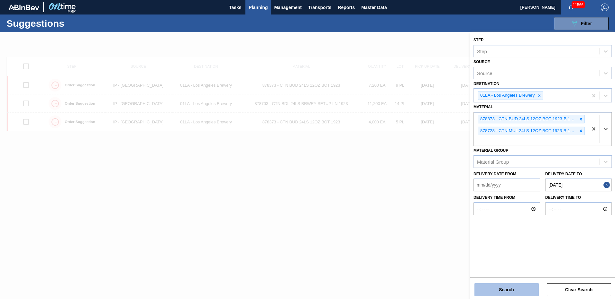
click at [508, 288] on button "Search" at bounding box center [507, 289] width 64 height 13
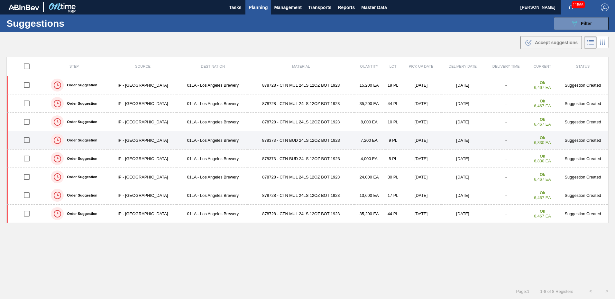
drag, startPoint x: 24, startPoint y: 140, endPoint x: 23, endPoint y: 144, distance: 3.7
click at [24, 140] on input "checkbox" at bounding box center [27, 140] width 14 height 14
checkbox input "true"
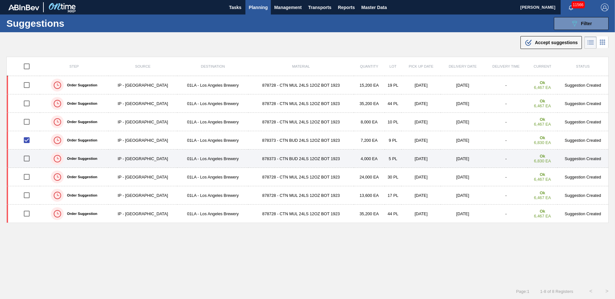
click at [25, 157] on input "checkbox" at bounding box center [27, 159] width 14 height 14
checkbox input "true"
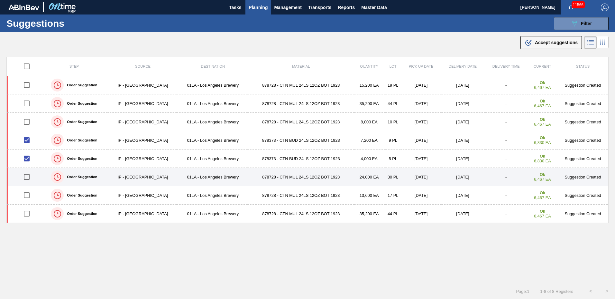
click at [25, 174] on input "checkbox" at bounding box center [27, 177] width 14 height 14
checkbox input "true"
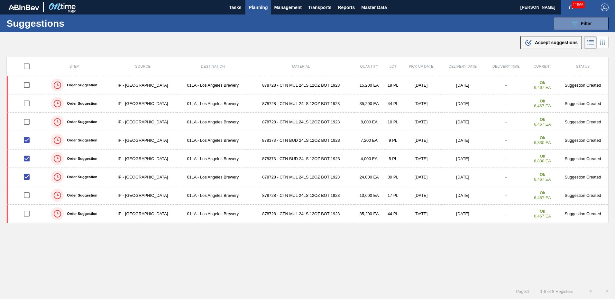
drag, startPoint x: 555, startPoint y: 42, endPoint x: 552, endPoint y: 43, distance: 3.9
click at [555, 42] on span "Accept suggestions" at bounding box center [556, 42] width 43 height 5
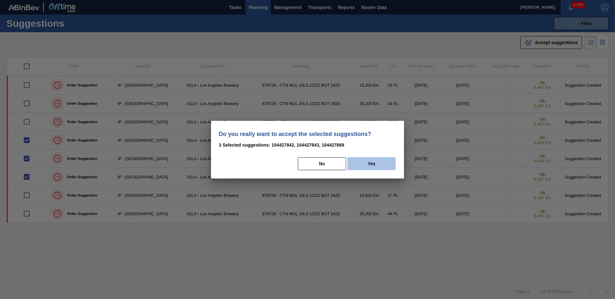
click at [362, 160] on button "Yes" at bounding box center [372, 163] width 48 height 13
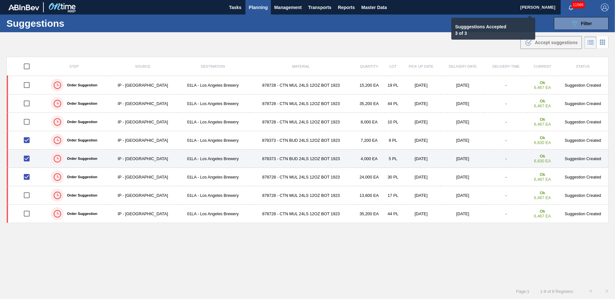
checkbox input "false"
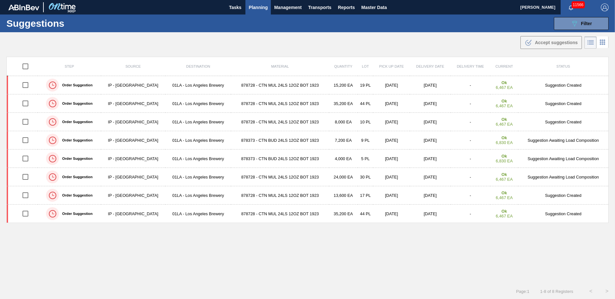
click at [256, 8] on span "Planning" at bounding box center [258, 8] width 19 height 8
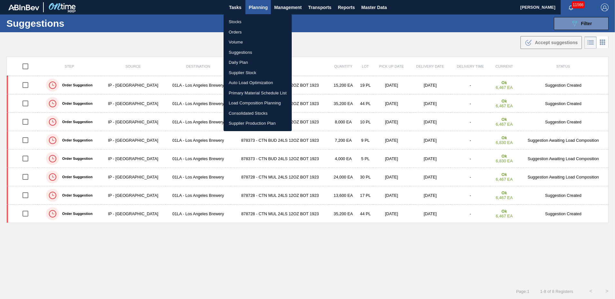
click at [273, 104] on li "Load Composition Planning" at bounding box center [258, 103] width 68 height 10
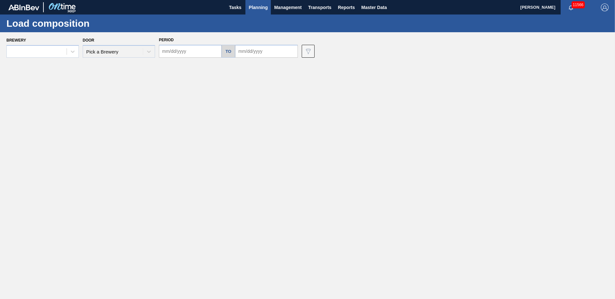
type input "[DATE]"
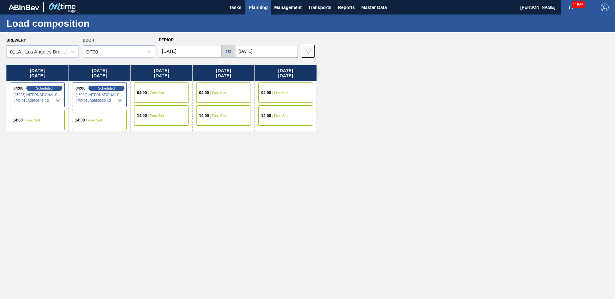
click at [165, 94] on div "04:00 Free Slot" at bounding box center [161, 92] width 55 height 20
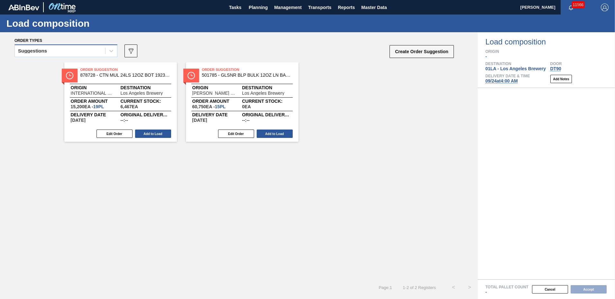
click at [64, 50] on div "Suggestions" at bounding box center [60, 50] width 90 height 9
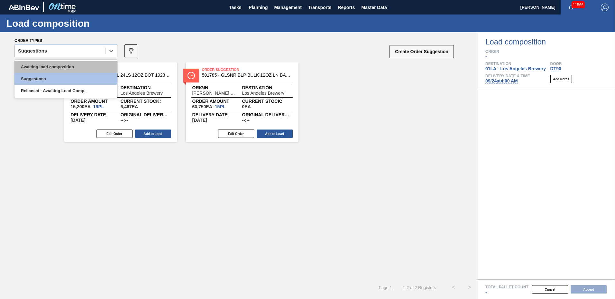
click at [54, 67] on div "Awaiting load composition" at bounding box center [65, 67] width 103 height 12
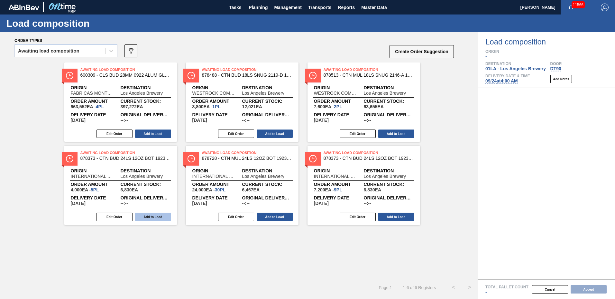
click at [146, 216] on button "Add to Load" at bounding box center [153, 216] width 36 height 8
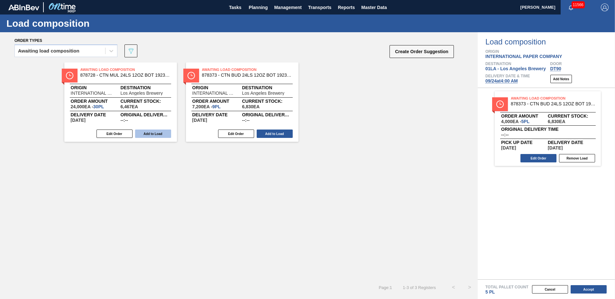
click at [163, 134] on button "Add to Load" at bounding box center [153, 133] width 36 height 8
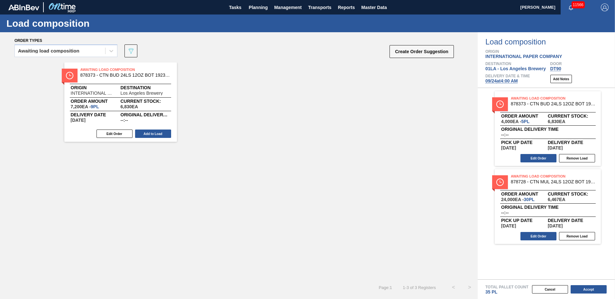
click at [163, 134] on button "Add to Load" at bounding box center [153, 133] width 36 height 8
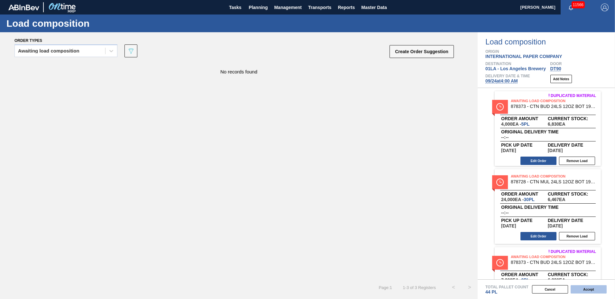
click at [583, 287] on button "Accept" at bounding box center [589, 289] width 36 height 8
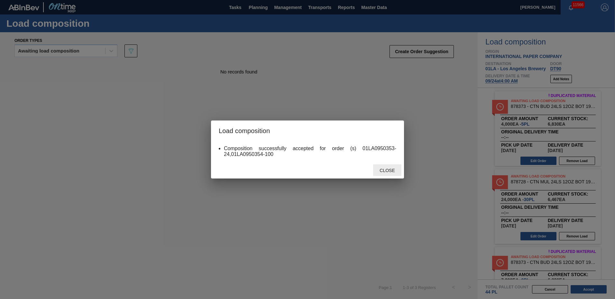
click at [384, 171] on span "Close" at bounding box center [387, 170] width 25 height 5
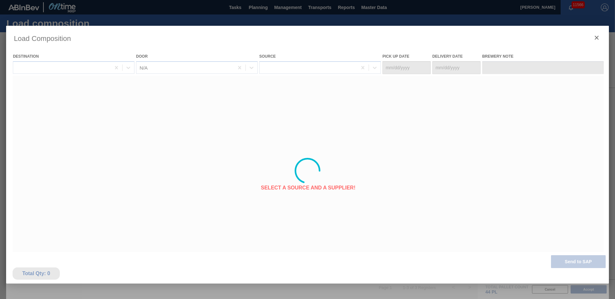
type Date "[DATE]"
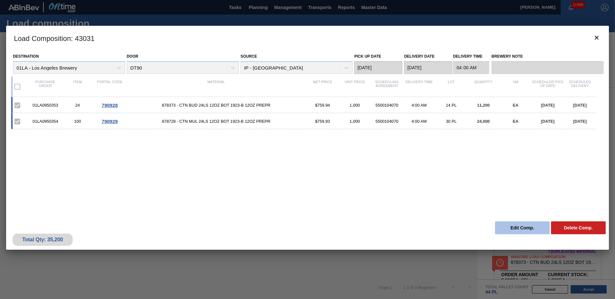
click at [528, 230] on button "Edit Comp." at bounding box center [522, 227] width 55 height 13
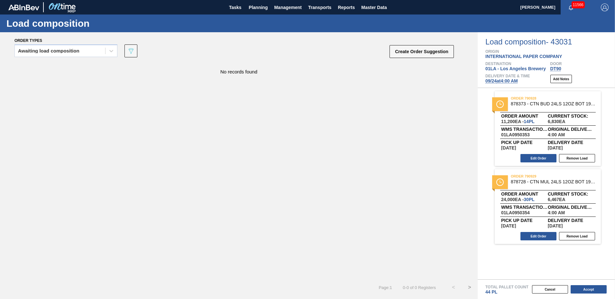
drag, startPoint x: 538, startPoint y: 154, endPoint x: 537, endPoint y: 168, distance: 14.5
click at [540, 157] on div "order 790928 878373 - CTN BUD 24LS 12OZ BOT 1923-B 12OZ PREPR Order amount 11,2…" at bounding box center [546, 183] width 137 height 191
click at [531, 157] on button "Edit Order" at bounding box center [539, 158] width 36 height 8
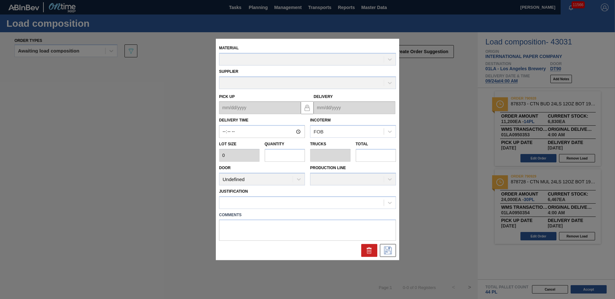
type input "04:00:00"
type input "800"
type input "14"
type input "0.269"
type input "11,200"
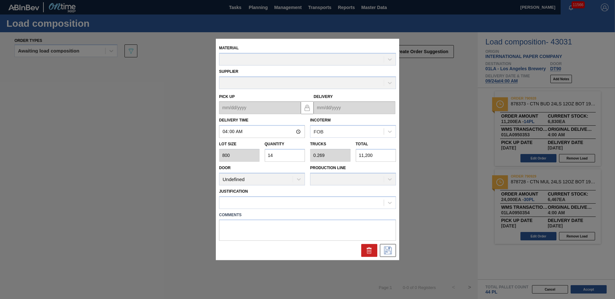
type up "[DATE]"
type input "[DATE]"
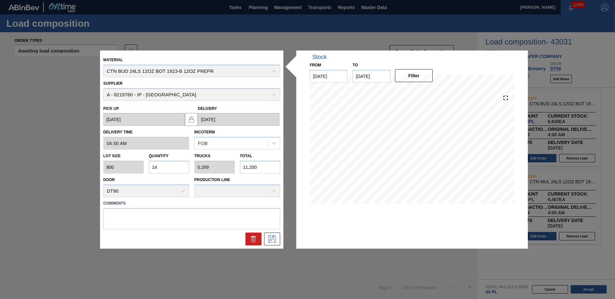
click at [167, 167] on input "14" at bounding box center [169, 167] width 41 height 13
type input "1"
type input "0.019"
type input "800"
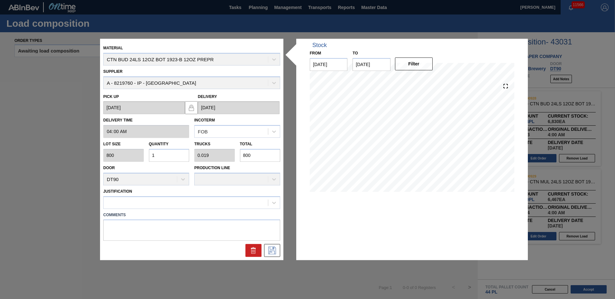
type input "16"
type input "0.308"
type input "12,800"
type input "16"
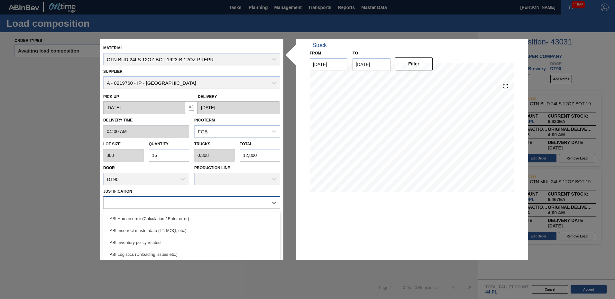
click at [154, 207] on div at bounding box center [186, 202] width 164 height 9
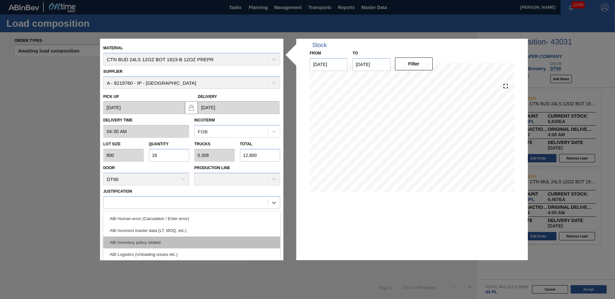
click at [146, 240] on div "ABI Inventory policy related" at bounding box center [191, 242] width 177 height 12
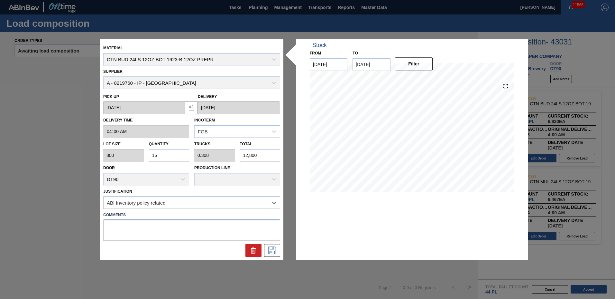
click at [145, 233] on textarea at bounding box center [191, 229] width 177 height 21
type textarea "TAIL"
click at [270, 250] on icon at bounding box center [272, 251] width 10 height 8
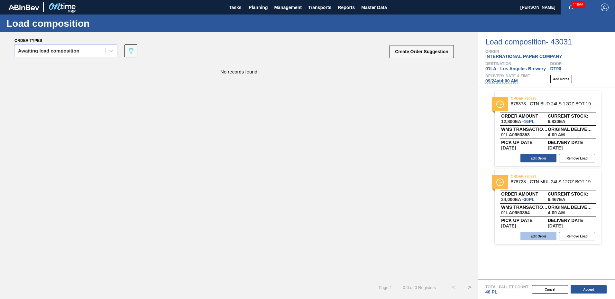
click at [543, 237] on button "Edit Order" at bounding box center [539, 236] width 36 height 8
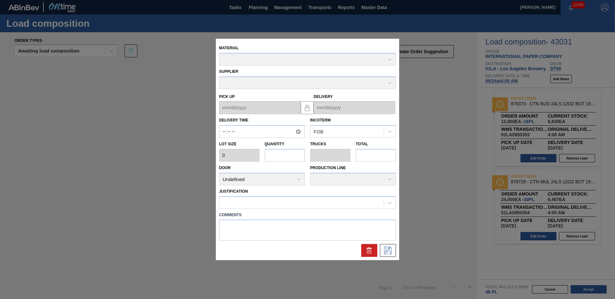
type input "04:00:00"
type input "800"
type input "30"
type input "0.682"
type input "24,000"
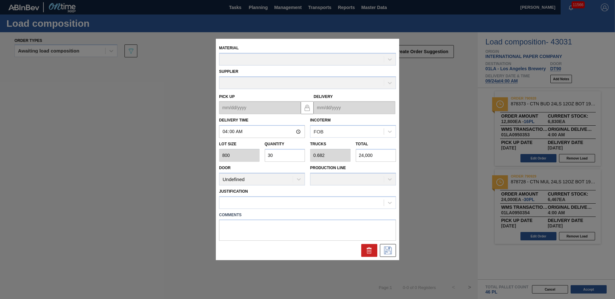
type up "[DATE]"
type input "[DATE]"
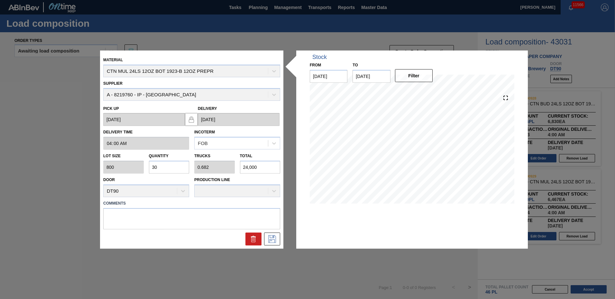
click at [188, 164] on input "30" at bounding box center [169, 167] width 41 height 13
type input "3"
type input "0.068"
type input "2,400"
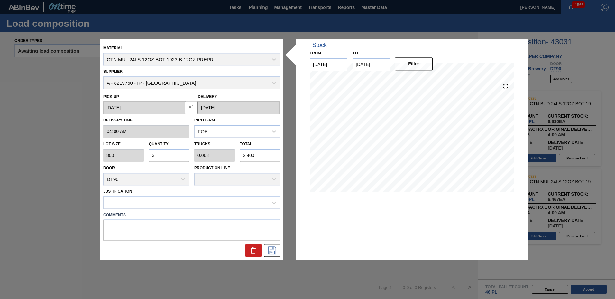
type input "36"
type input "0.818"
type input "28,800"
type input "36"
click at [165, 206] on div at bounding box center [186, 202] width 164 height 9
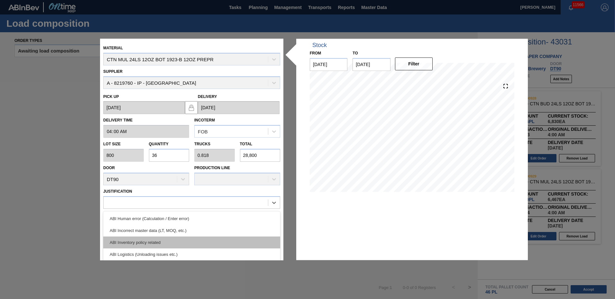
click at [154, 243] on div "ABI Inventory policy related" at bounding box center [191, 242] width 177 height 12
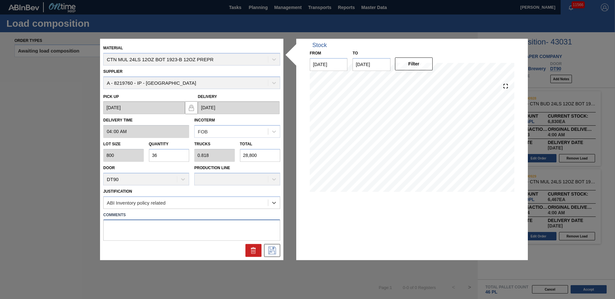
click at [153, 228] on textarea at bounding box center [191, 229] width 177 height 21
type textarea "NOSE"
drag, startPoint x: 270, startPoint y: 246, endPoint x: 288, endPoint y: 277, distance: 36.5
click at [270, 246] on button at bounding box center [272, 250] width 16 height 13
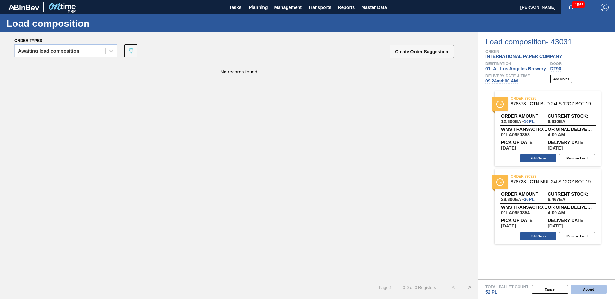
click at [596, 290] on button "Accept" at bounding box center [589, 289] width 36 height 8
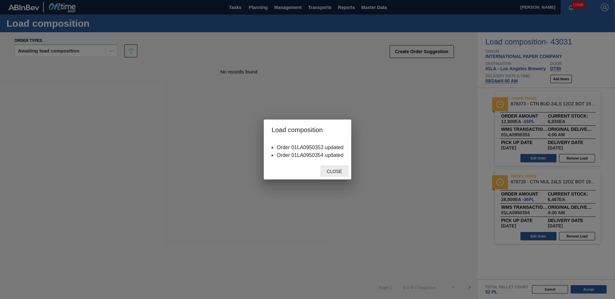
click at [337, 172] on span "Close" at bounding box center [334, 171] width 25 height 5
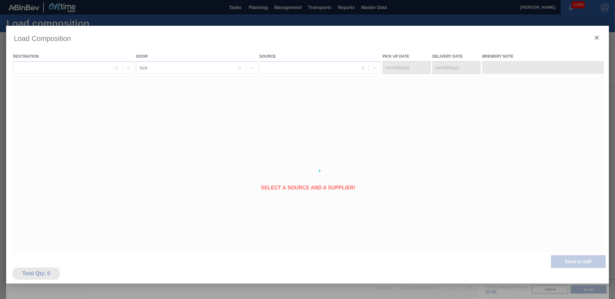
type Date "[DATE]"
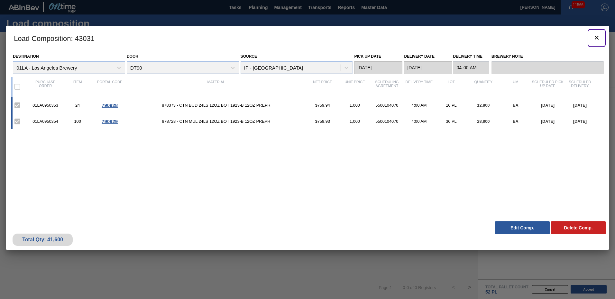
click at [597, 36] on icon "botão de ícone" at bounding box center [597, 38] width 8 height 8
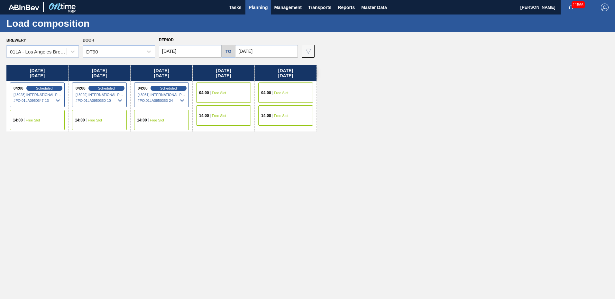
click at [259, 4] on span "Planning" at bounding box center [258, 8] width 19 height 8
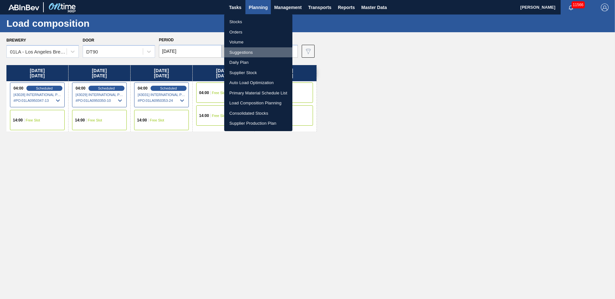
click at [249, 51] on li "Suggestions" at bounding box center [258, 52] width 68 height 10
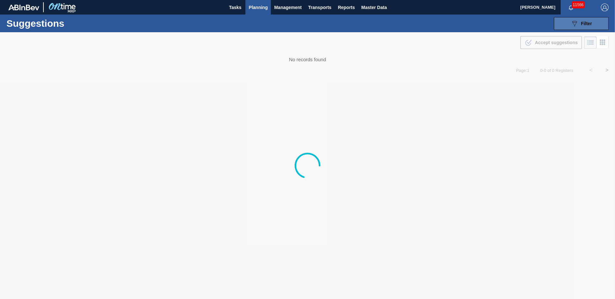
type to "[DATE]"
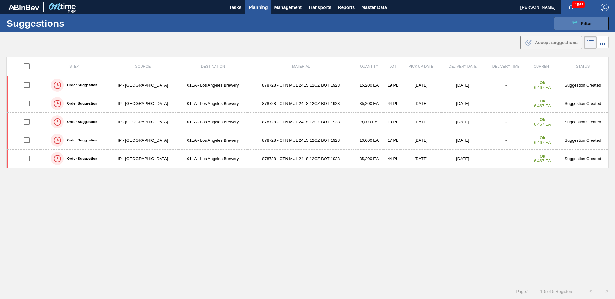
drag, startPoint x: 600, startPoint y: 24, endPoint x: 577, endPoint y: 31, distance: 23.8
click at [600, 24] on button "089F7B8B-B2A5-4AFE-B5C0-19BA573D28AC Filter" at bounding box center [581, 23] width 55 height 13
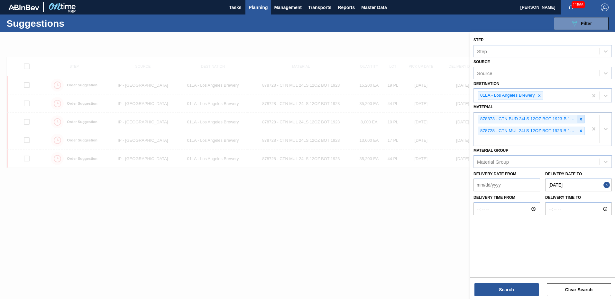
click at [582, 119] on icon at bounding box center [581, 119] width 5 height 5
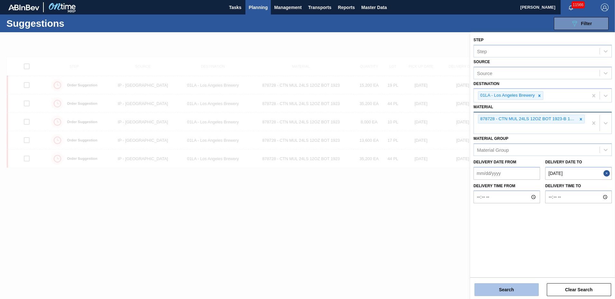
click at [507, 291] on button "Search" at bounding box center [507, 289] width 64 height 13
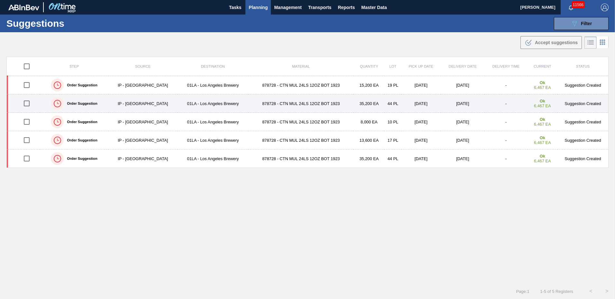
click at [276, 103] on td "878728 - CTN MUL 24LS 12OZ BOT 1923" at bounding box center [300, 103] width 105 height 18
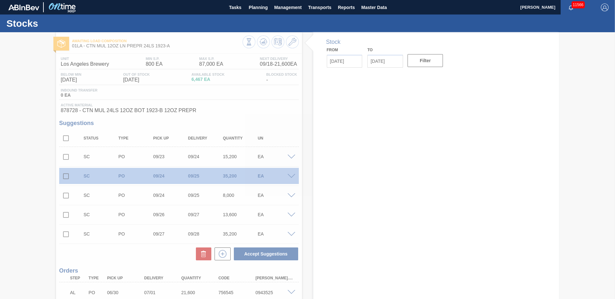
type input "[DATE]"
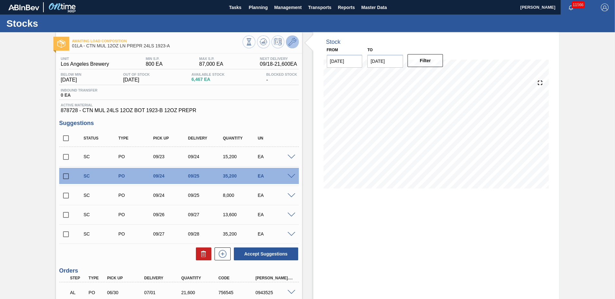
click at [295, 42] on icon at bounding box center [293, 42] width 8 height 8
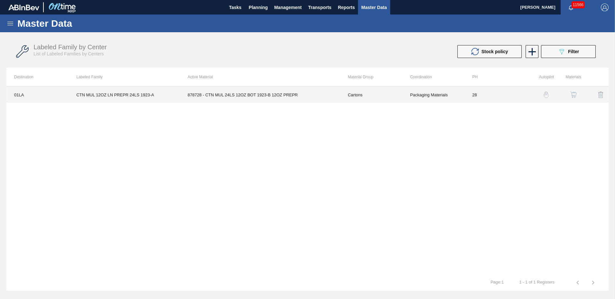
click at [144, 96] on td "CTN MUL 12OZ LN PREPR 24LS 1923-A" at bounding box center [124, 95] width 111 height 16
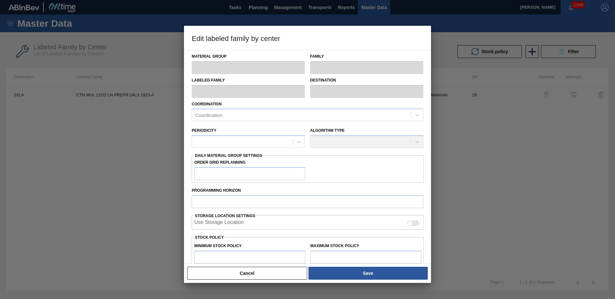
type input "Cartons"
type input "Corrugate Cartons"
type input "CTN MUL 12OZ LN PREPR 24LS 1923-A"
type input "01LA - Los Angeles Brewery"
type input "28"
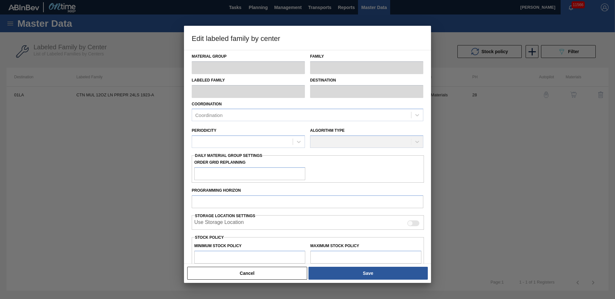
type input "800"
type input "87,000"
type input "0"
type input "800"
checkbox input "true"
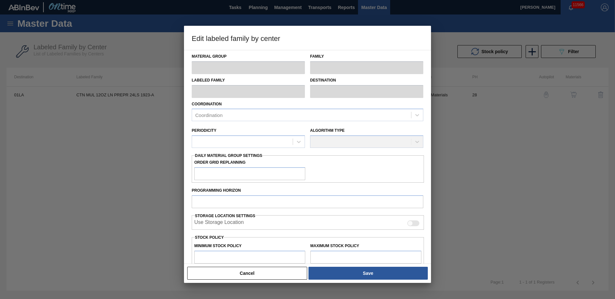
checkbox input "true"
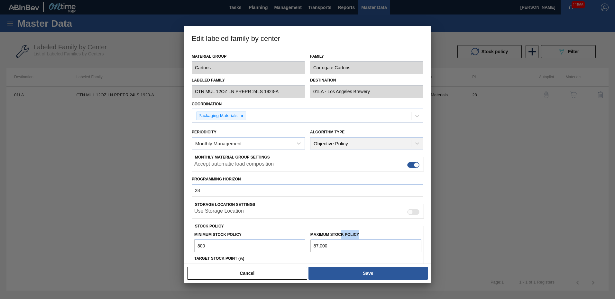
drag, startPoint x: 340, startPoint y: 238, endPoint x: 341, endPoint y: 245, distance: 6.1
click at [341, 245] on div "Maximum Stock Policy 87,000" at bounding box center [366, 241] width 111 height 22
drag, startPoint x: 341, startPoint y: 245, endPoint x: 204, endPoint y: 244, distance: 136.5
click at [223, 244] on div "Minimum Stock Policy 800 Maximum Stock Policy 87,000" at bounding box center [308, 240] width 232 height 24
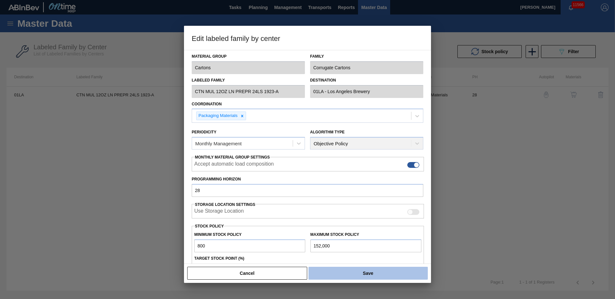
type input "152,000"
click at [340, 273] on button "Save" at bounding box center [368, 272] width 119 height 13
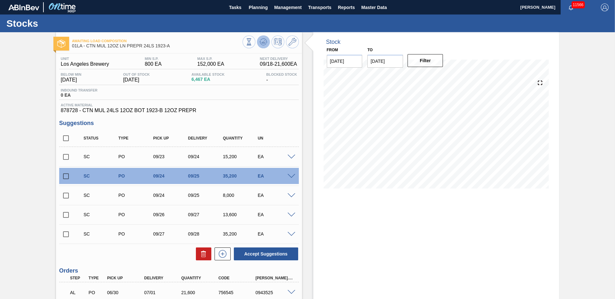
click at [263, 42] on icon at bounding box center [263, 43] width 1 height 2
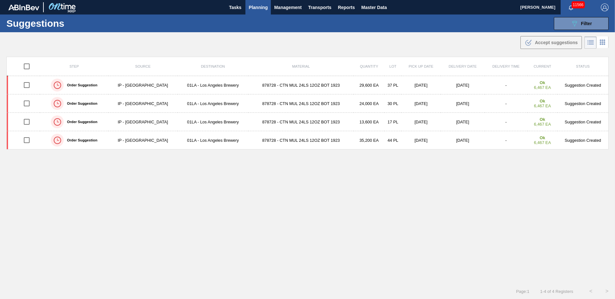
type to "[DATE]"
click at [266, 5] on span "Planning" at bounding box center [258, 8] width 19 height 8
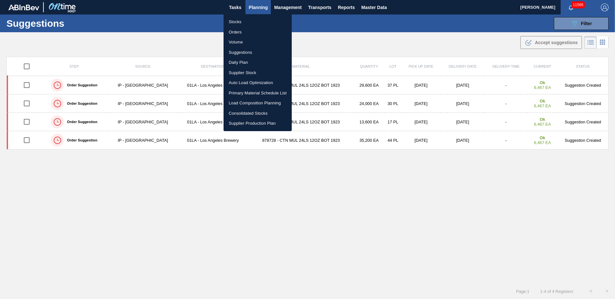
click at [256, 54] on li "Suggestions" at bounding box center [258, 52] width 68 height 10
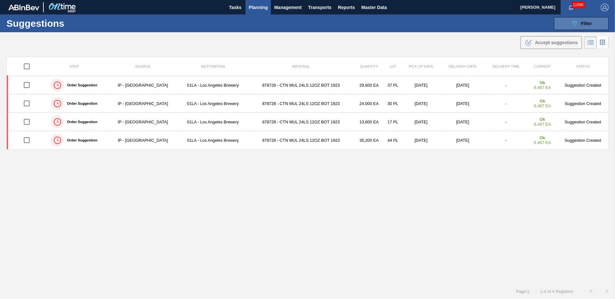
click at [581, 24] on span "Filter" at bounding box center [586, 23] width 11 height 5
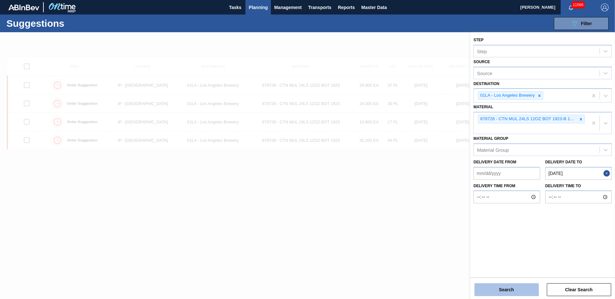
click at [519, 292] on button "Search" at bounding box center [507, 289] width 64 height 13
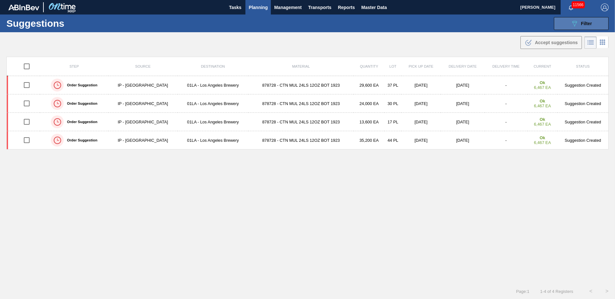
click at [589, 23] on span "Filter" at bounding box center [586, 23] width 11 height 5
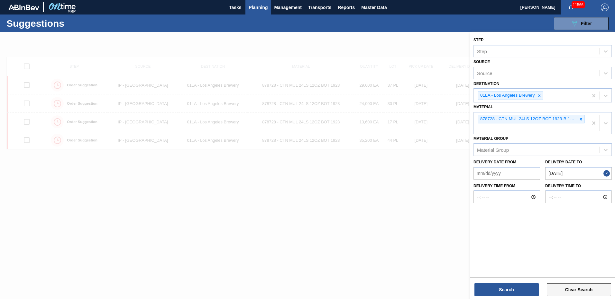
click at [579, 289] on button "Clear Search" at bounding box center [579, 289] width 64 height 13
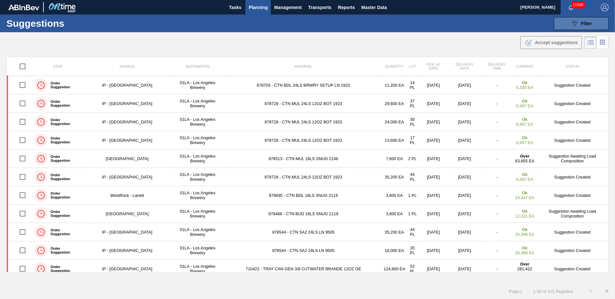
click at [586, 24] on span "Filter" at bounding box center [586, 23] width 11 height 5
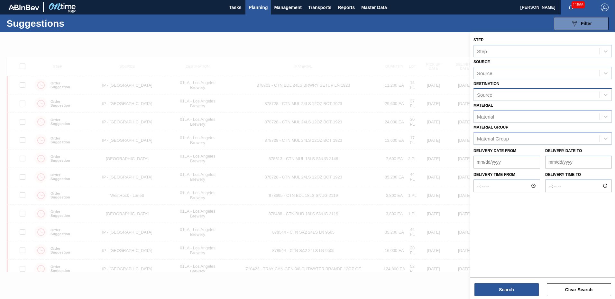
click at [510, 99] on div "Source" at bounding box center [537, 94] width 126 height 9
click at [504, 108] on div "01LA - Los Angeles Brewery" at bounding box center [543, 111] width 138 height 12
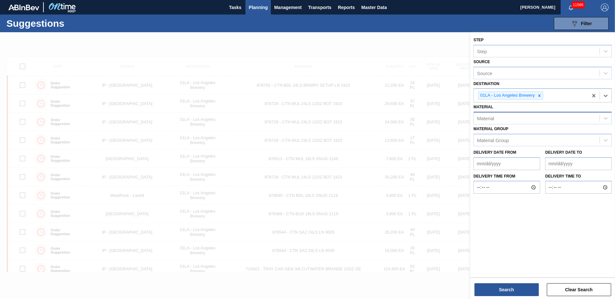
click at [494, 123] on div "Material" at bounding box center [537, 118] width 126 height 9
type input "878728"
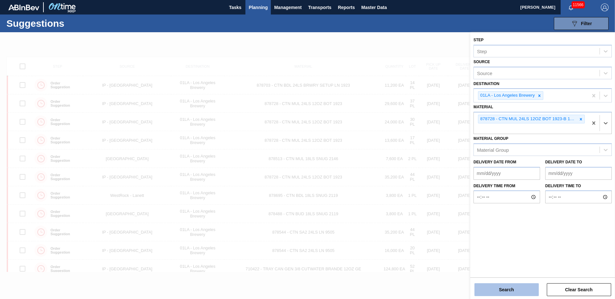
click at [523, 293] on button "Search" at bounding box center [507, 289] width 64 height 13
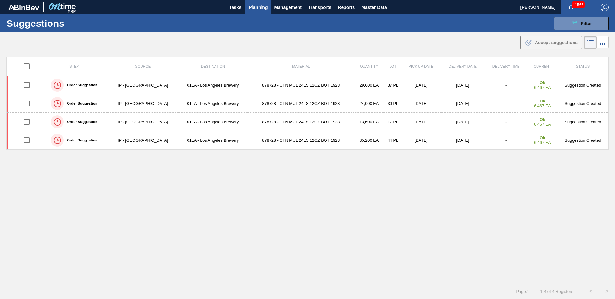
click at [30, 67] on input "checkbox" at bounding box center [27, 67] width 14 height 14
checkbox input "true"
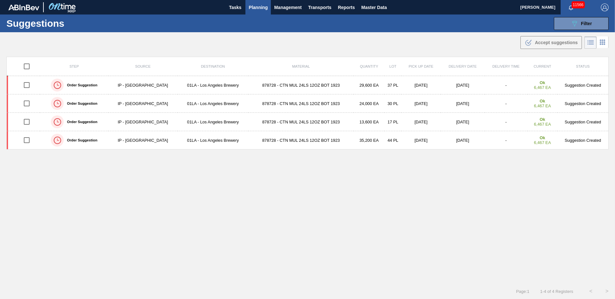
checkbox input "true"
click at [540, 42] on span "Accept suggestions" at bounding box center [556, 42] width 43 height 5
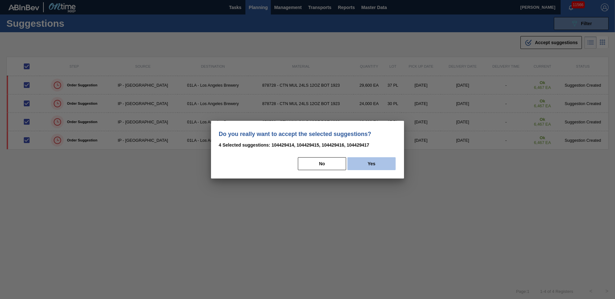
click at [373, 160] on button "Yes" at bounding box center [372, 163] width 48 height 13
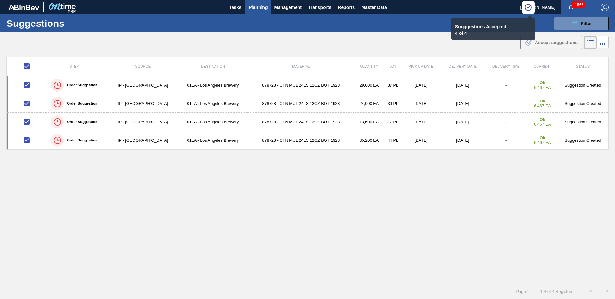
click at [261, 8] on span "Planning" at bounding box center [258, 8] width 19 height 8
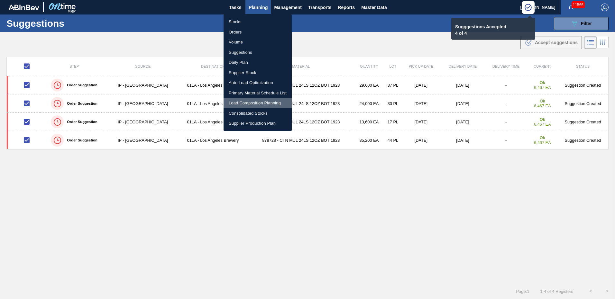
click at [242, 102] on li "Load Composition Planning" at bounding box center [258, 103] width 68 height 10
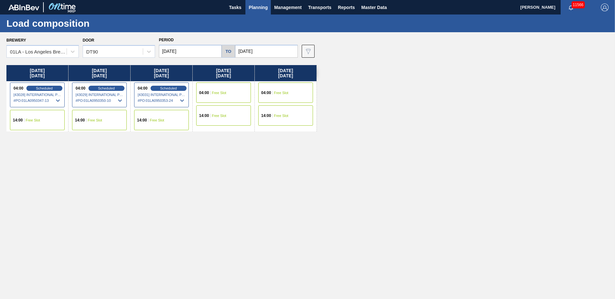
click at [208, 96] on div "04:00 Free Slot" at bounding box center [223, 92] width 55 height 20
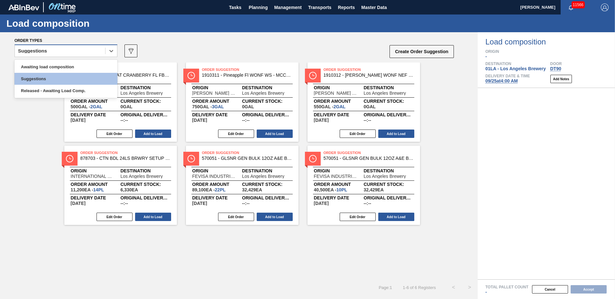
click at [75, 50] on div "Suggestions" at bounding box center [60, 50] width 90 height 9
click at [77, 62] on div "Awaiting load composition" at bounding box center [65, 67] width 103 height 12
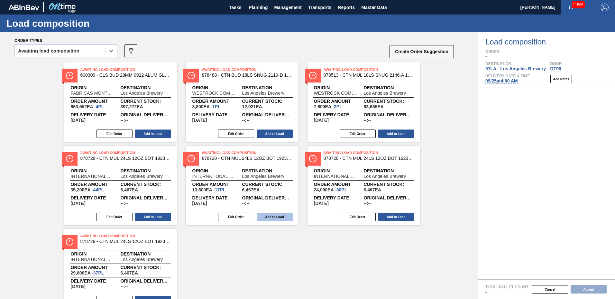
click at [278, 218] on button "Add to Load" at bounding box center [275, 216] width 36 height 8
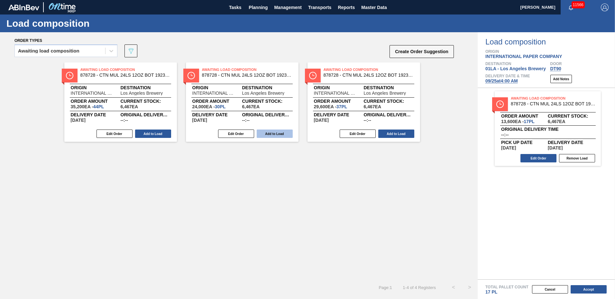
click at [276, 135] on button "Add to Load" at bounding box center [275, 133] width 36 height 8
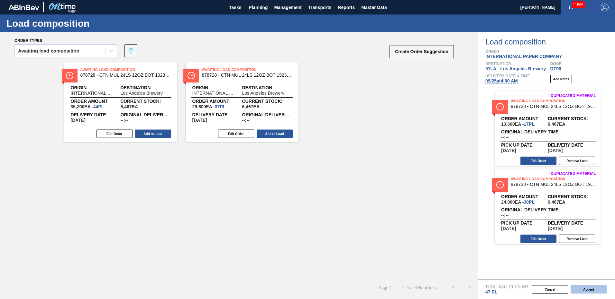
click at [584, 289] on button "Accept" at bounding box center [589, 289] width 36 height 8
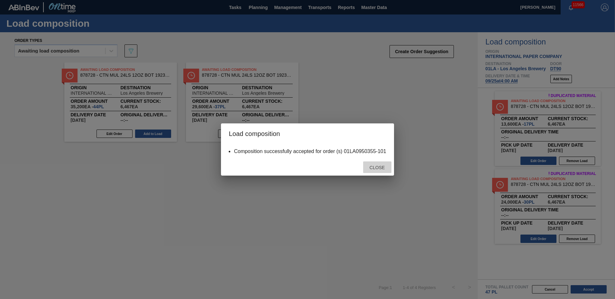
click at [385, 166] on span "Close" at bounding box center [377, 167] width 25 height 5
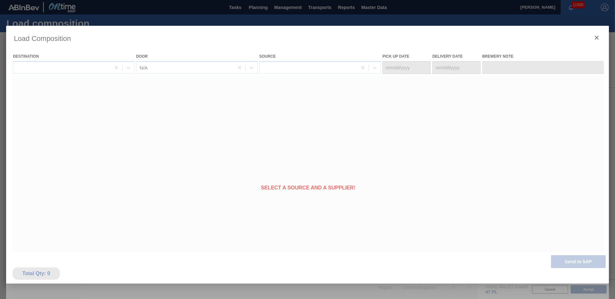
type Date "[DATE]"
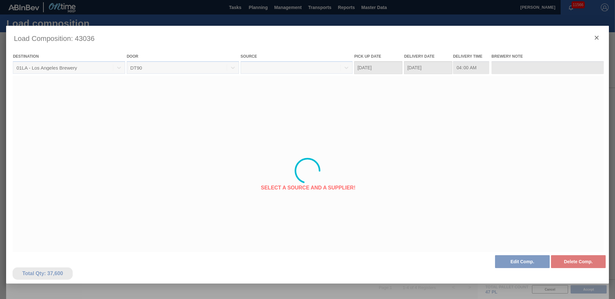
click at [520, 262] on div at bounding box center [307, 171] width 603 height 290
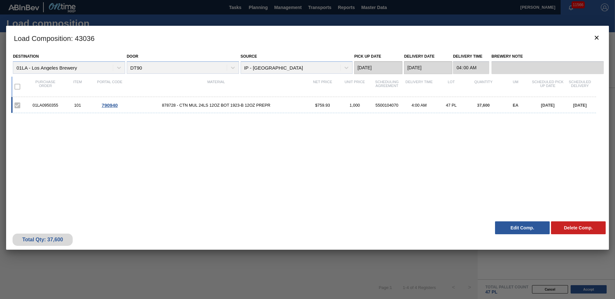
click at [530, 223] on button "Edit Comp." at bounding box center [522, 227] width 55 height 13
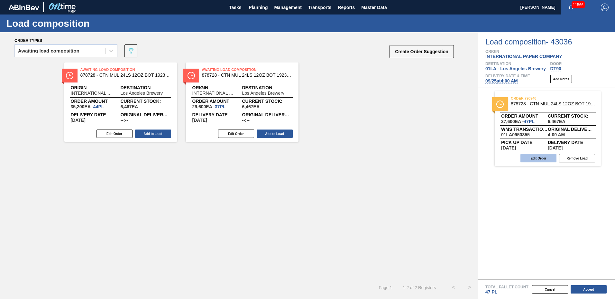
click at [537, 160] on button "Edit Order" at bounding box center [539, 158] width 36 height 8
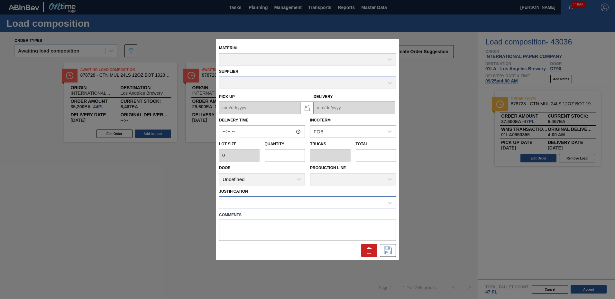
type input "04:00:00"
type input "800"
type input "47"
type input "1.068"
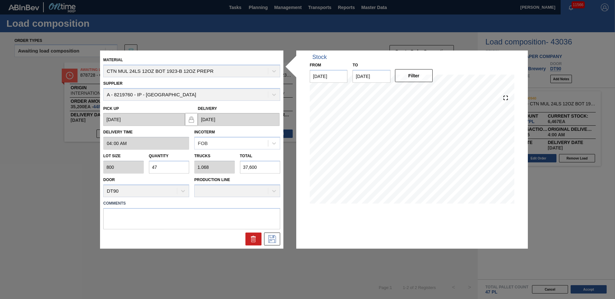
click at [163, 165] on input "47" at bounding box center [169, 167] width 41 height 13
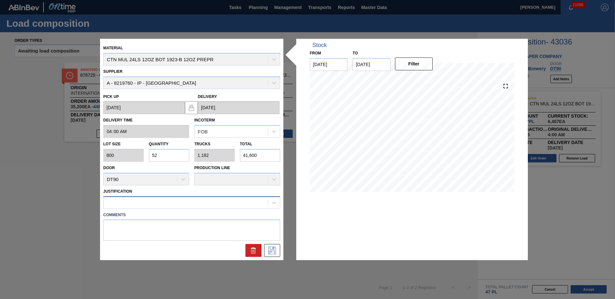
click at [208, 204] on div at bounding box center [186, 202] width 164 height 9
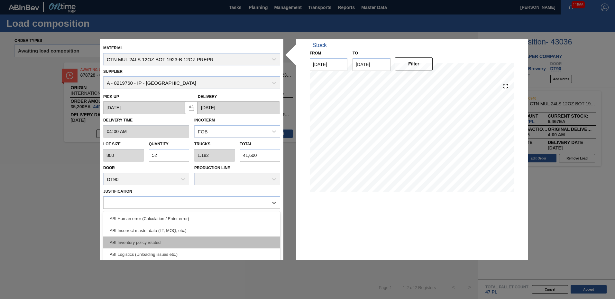
click at [181, 245] on div "ABI Inventory policy related" at bounding box center [191, 242] width 177 height 12
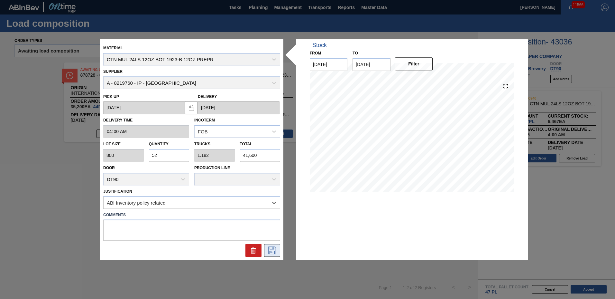
click at [273, 249] on icon at bounding box center [272, 251] width 10 height 8
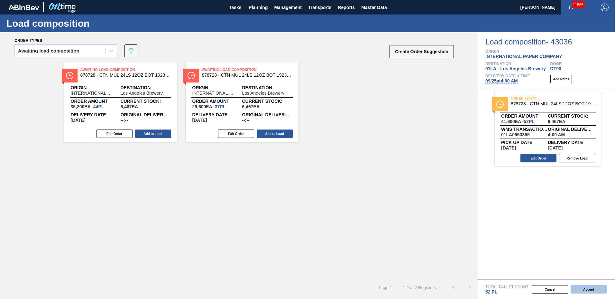
click at [586, 287] on button "Accept" at bounding box center [589, 289] width 36 height 8
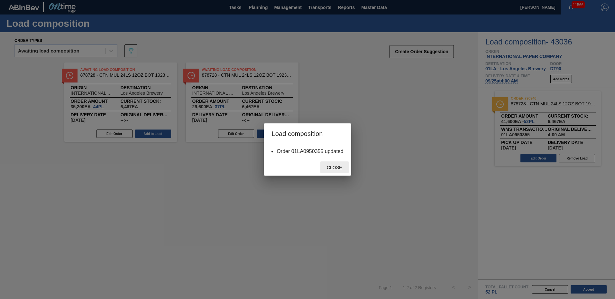
click at [332, 166] on span "Close" at bounding box center [334, 167] width 25 height 5
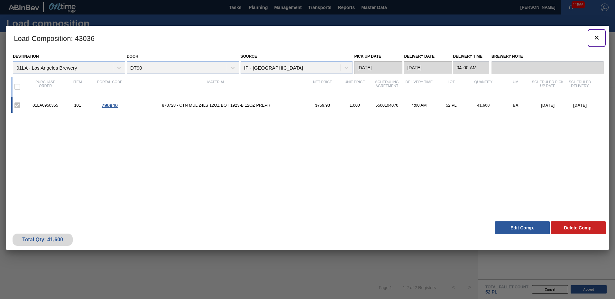
click at [596, 36] on icon "botão de ícone" at bounding box center [597, 38] width 8 height 8
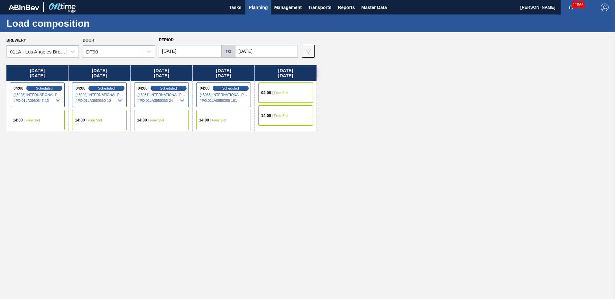
click at [279, 88] on div "04:00 Free Slot" at bounding box center [285, 92] width 55 height 20
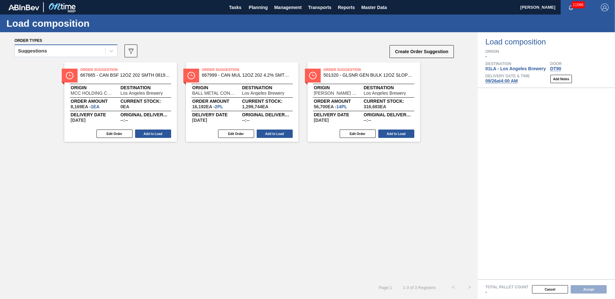
click at [54, 49] on div "Suggestions" at bounding box center [60, 50] width 90 height 9
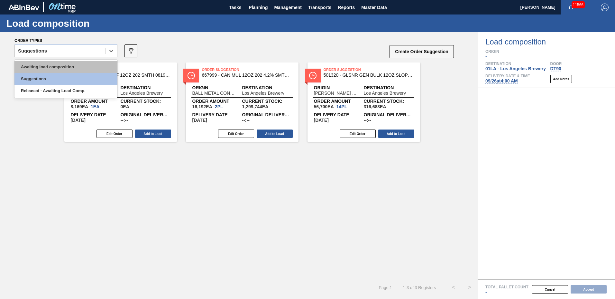
click at [67, 64] on div "Awaiting load composition" at bounding box center [65, 67] width 103 height 12
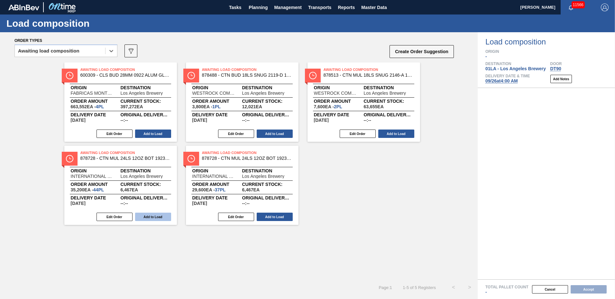
click at [158, 218] on button "Add to Load" at bounding box center [153, 216] width 36 height 8
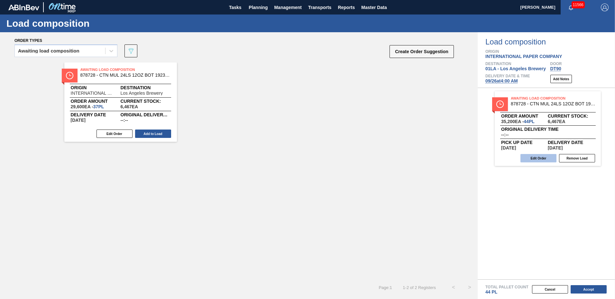
click at [539, 157] on button "Edit Order" at bounding box center [539, 158] width 36 height 8
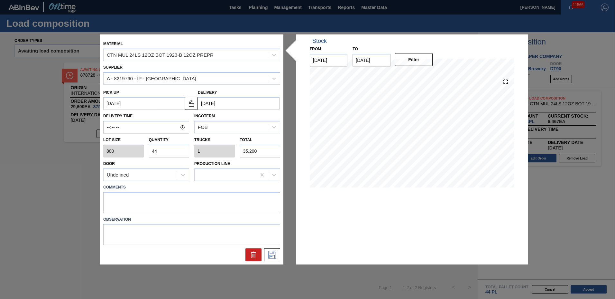
drag, startPoint x: 164, startPoint y: 151, endPoint x: 83, endPoint y: 138, distance: 82.5
click at [83, 138] on div "Material CTN MUL 24LS 12OZ BOT 1923-B 12OZ PREPR Supplier A - 8219760 - IP - [G…" at bounding box center [307, 149] width 615 height 299
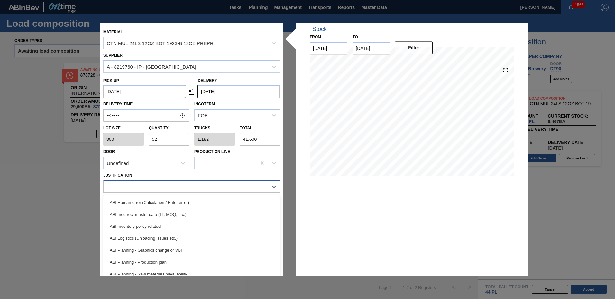
click at [135, 186] on div at bounding box center [186, 186] width 164 height 9
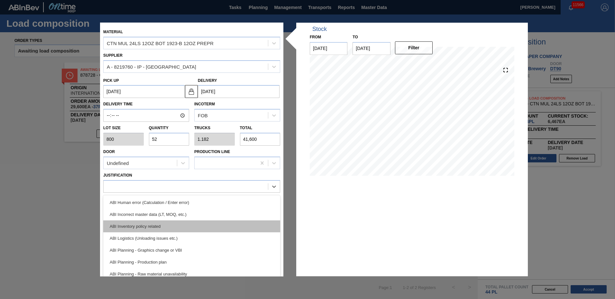
click at [141, 220] on div "ABI Inventory policy related" at bounding box center [191, 226] width 177 height 12
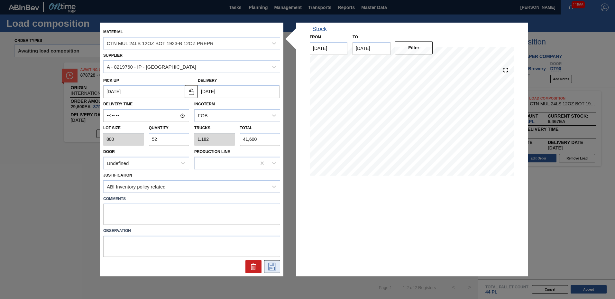
click at [269, 268] on icon at bounding box center [272, 267] width 8 height 8
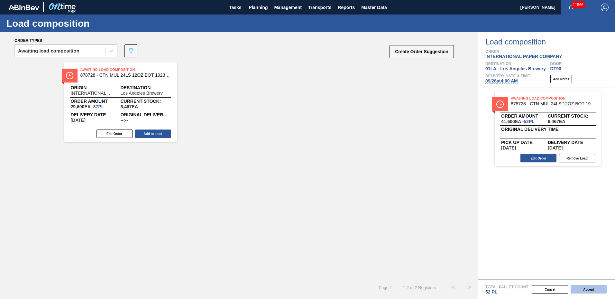
click at [594, 291] on button "Accept" at bounding box center [589, 289] width 36 height 8
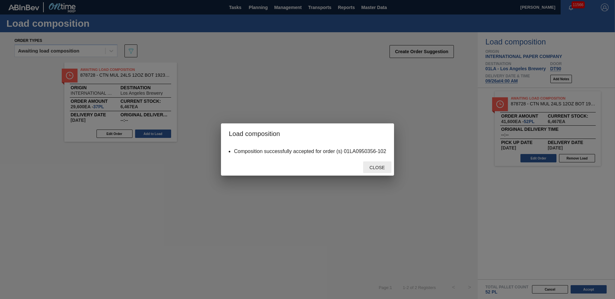
click at [373, 164] on div "Close" at bounding box center [377, 167] width 28 height 12
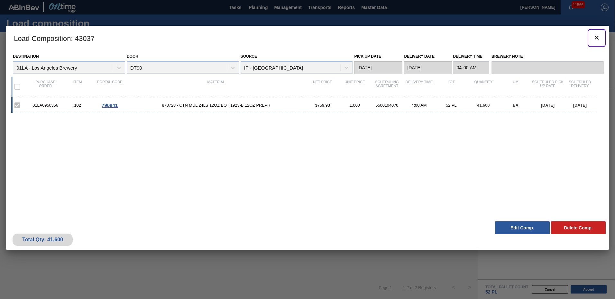
click at [596, 37] on icon "botão de ícone" at bounding box center [597, 38] width 4 height 4
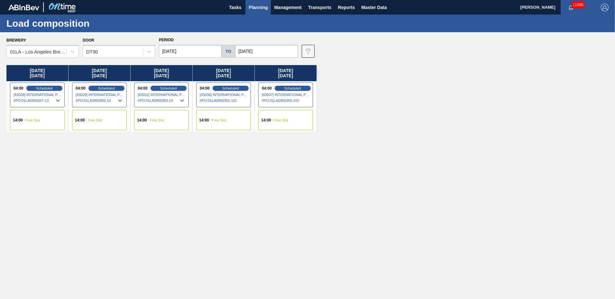
click at [280, 120] on span "Free Slot" at bounding box center [281, 120] width 14 height 4
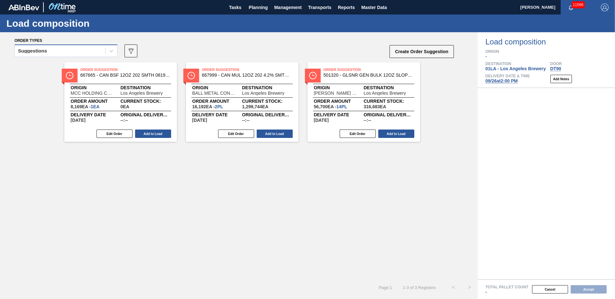
click at [59, 52] on div "Suggestions" at bounding box center [60, 50] width 90 height 9
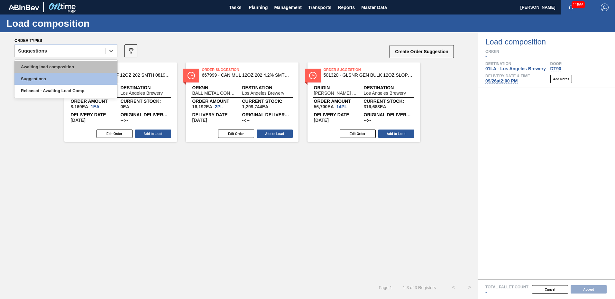
click at [52, 61] on div "Awaiting load composition" at bounding box center [65, 67] width 103 height 12
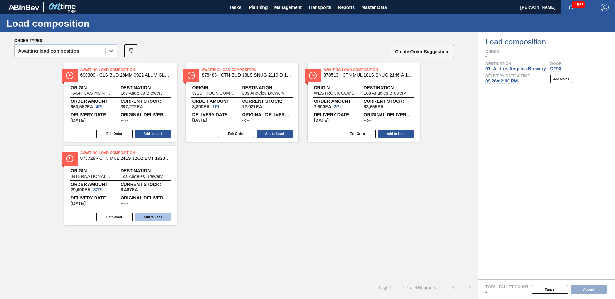
click at [158, 216] on button "Add to Load" at bounding box center [153, 216] width 36 height 8
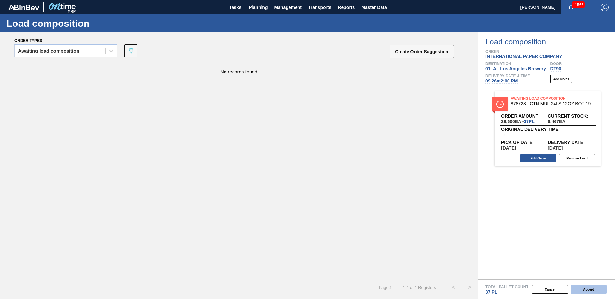
click at [587, 289] on button "Accept" at bounding box center [589, 289] width 36 height 8
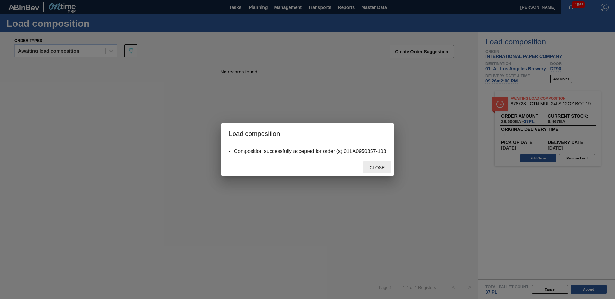
click at [381, 169] on span "Close" at bounding box center [377, 167] width 25 height 5
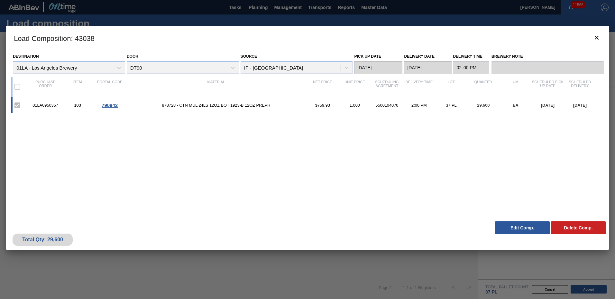
drag, startPoint x: 521, startPoint y: 229, endPoint x: 484, endPoint y: 239, distance: 38.1
click at [521, 228] on button "Edit Comp." at bounding box center [522, 227] width 55 height 13
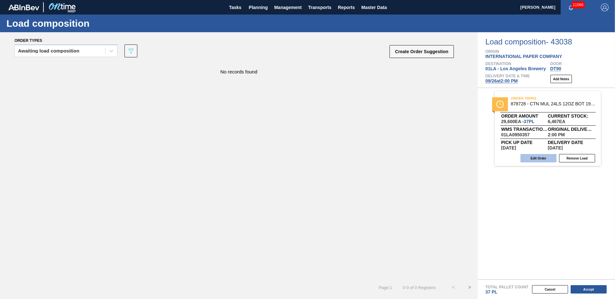
click at [543, 159] on button "Edit Order" at bounding box center [539, 158] width 36 height 8
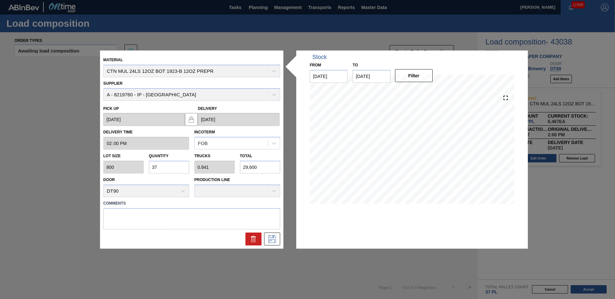
click at [182, 170] on input "37" at bounding box center [169, 167] width 41 height 13
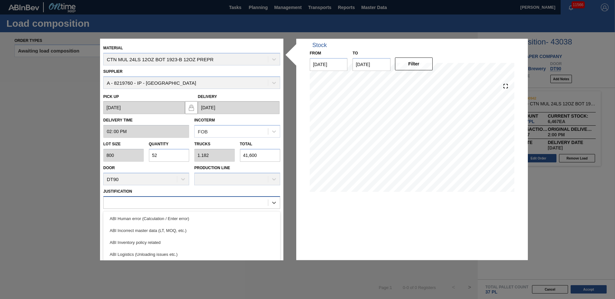
click at [161, 207] on div at bounding box center [191, 202] width 177 height 13
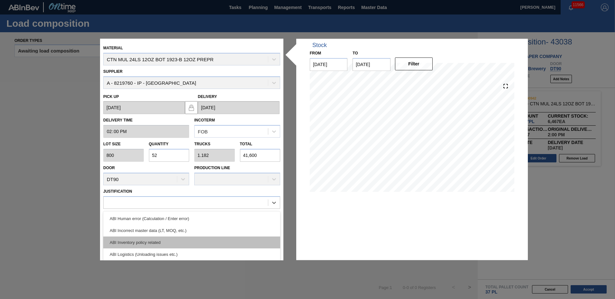
click at [149, 240] on div "ABI Inventory policy related" at bounding box center [191, 242] width 177 height 12
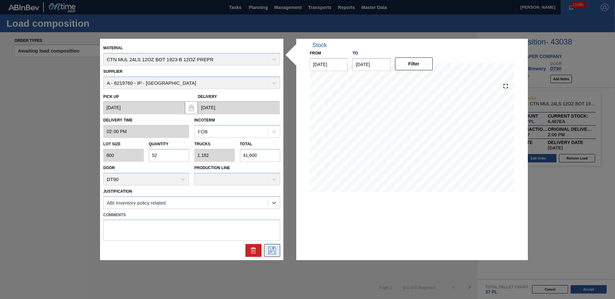
click at [273, 249] on icon at bounding box center [272, 251] width 10 height 8
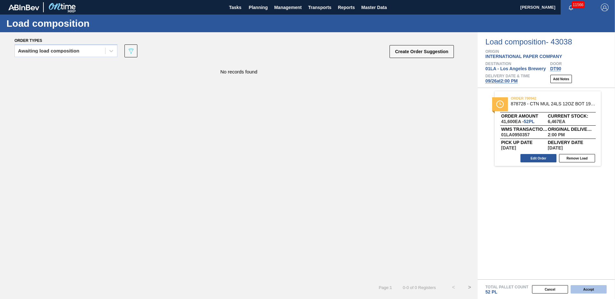
click at [595, 288] on button "Accept" at bounding box center [589, 289] width 36 height 8
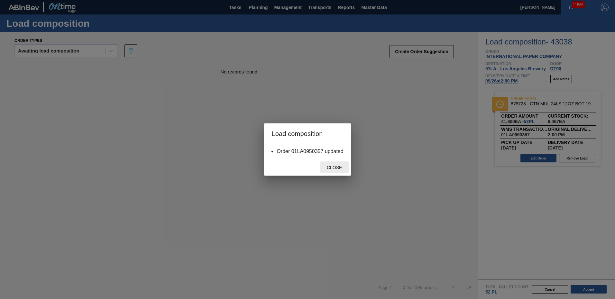
click at [336, 169] on span "Close" at bounding box center [334, 167] width 25 height 5
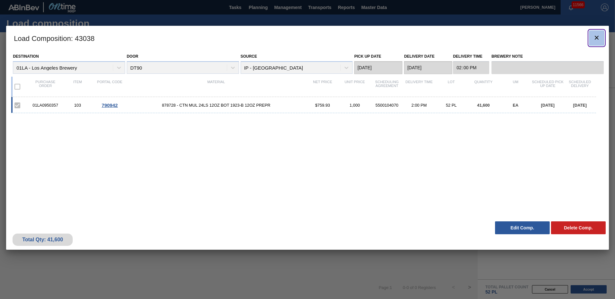
click at [599, 37] on icon "botão de ícone" at bounding box center [597, 38] width 8 height 8
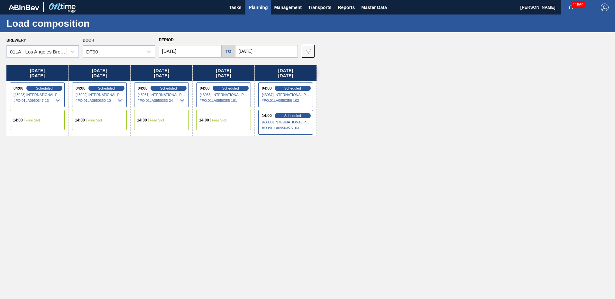
drag, startPoint x: 102, startPoint y: 53, endPoint x: 107, endPoint y: 58, distance: 6.6
click at [106, 56] on div "DT90" at bounding box center [113, 51] width 60 height 9
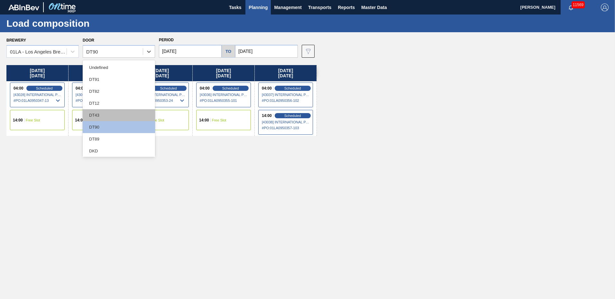
click at [104, 113] on div "DT43" at bounding box center [119, 115] width 72 height 12
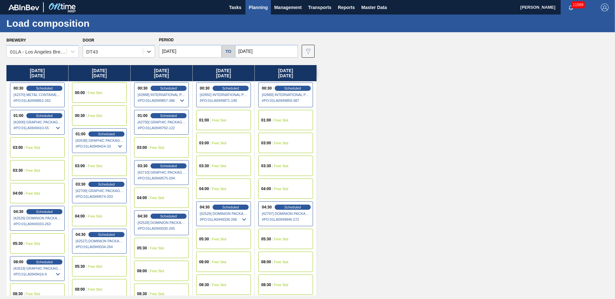
click at [280, 47] on input "[DATE]" at bounding box center [266, 51] width 63 height 13
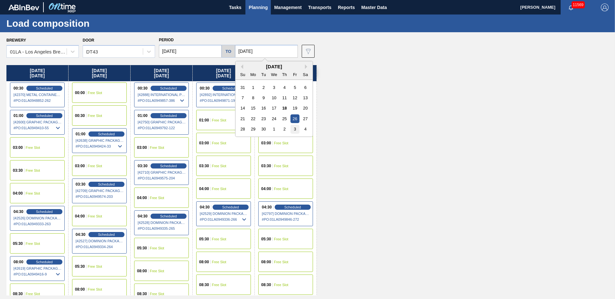
click at [294, 132] on div "3" at bounding box center [295, 129] width 9 height 9
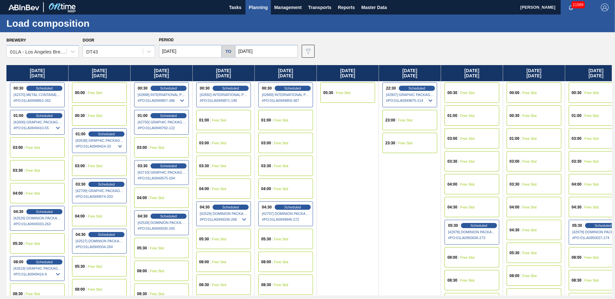
click at [175, 54] on input "[DATE]" at bounding box center [190, 51] width 63 height 13
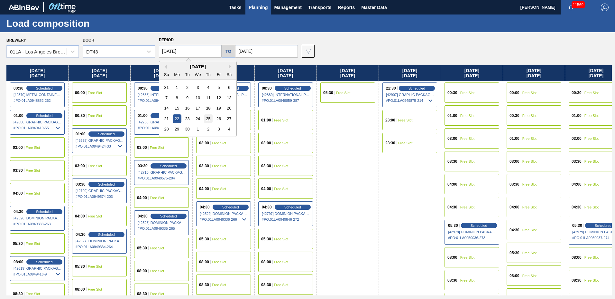
click at [206, 119] on div "25" at bounding box center [208, 118] width 9 height 9
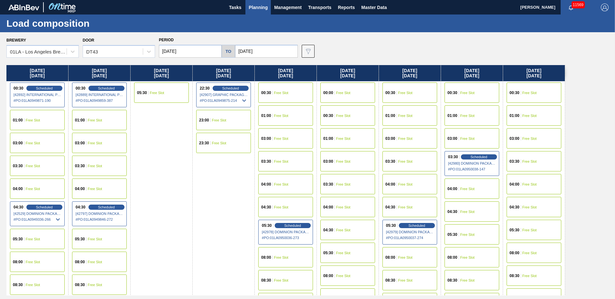
scroll to position [247, 0]
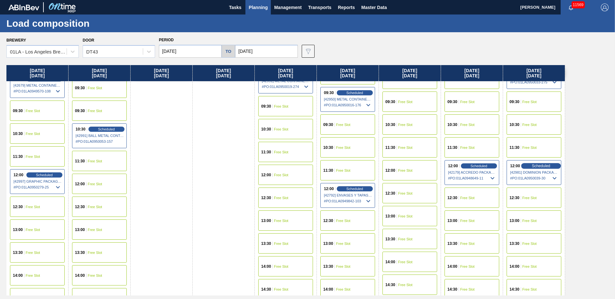
click at [540, 166] on span "Scheduled" at bounding box center [541, 165] width 18 height 4
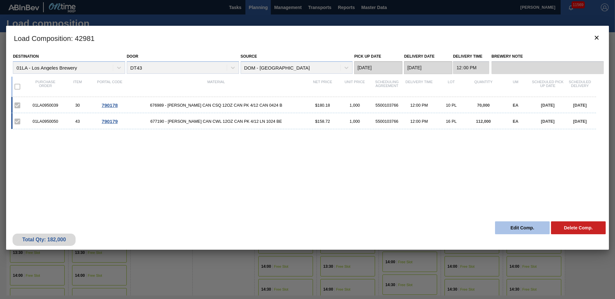
click at [520, 228] on button "Edit Comp." at bounding box center [522, 227] width 55 height 13
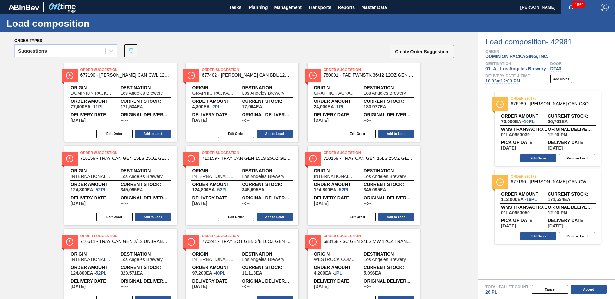
click at [507, 81] on span "[DATE] 12:00 PM" at bounding box center [503, 80] width 35 height 5
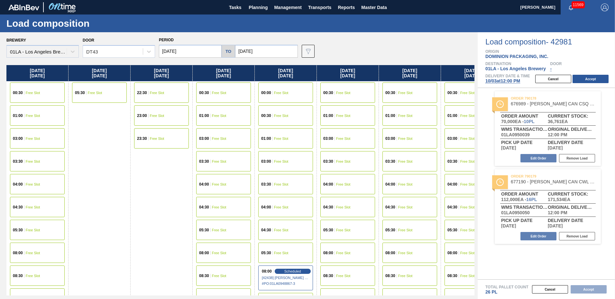
click at [194, 47] on input "[DATE]" at bounding box center [190, 51] width 63 height 13
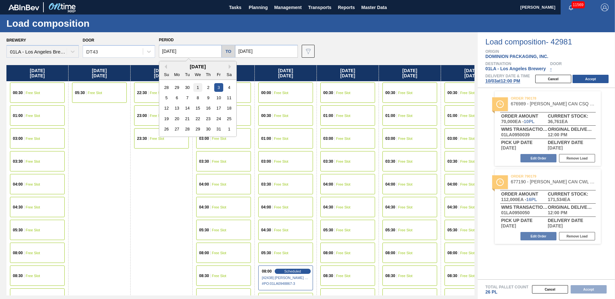
click at [198, 89] on div "1" at bounding box center [197, 87] width 9 height 9
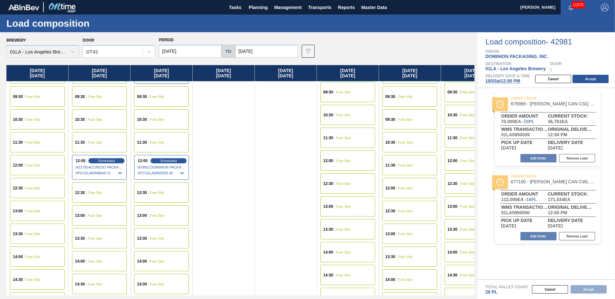
scroll to position [499, 0]
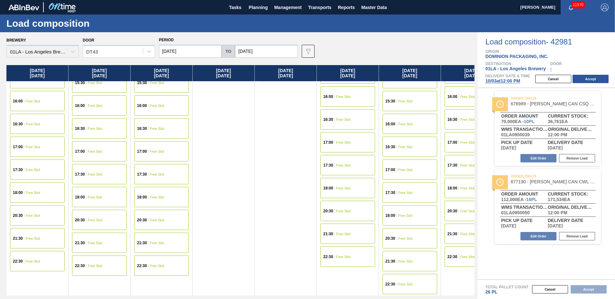
click at [42, 83] on div "15:30 Free Slot" at bounding box center [37, 78] width 55 height 20
click at [43, 84] on div "15:30 Free Slot" at bounding box center [37, 78] width 55 height 20
click at [582, 78] on button "Accept" at bounding box center [591, 79] width 36 height 8
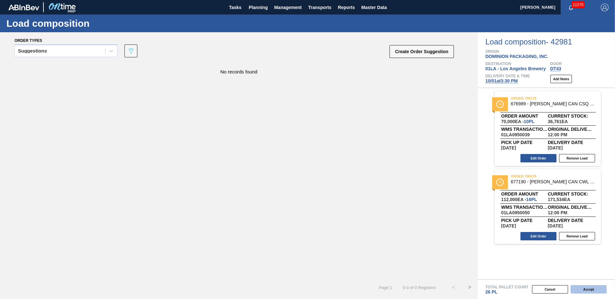
click at [589, 293] on button "Accept" at bounding box center [589, 289] width 36 height 8
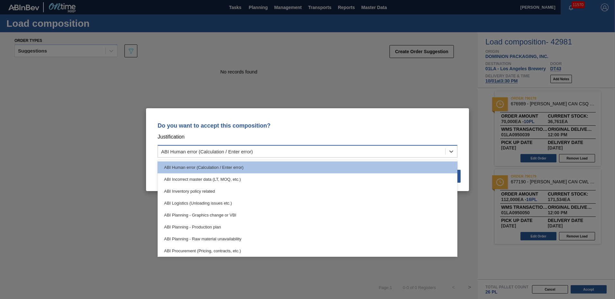
click at [273, 154] on div "ABI Human error (Calculation / Enter error)" at bounding box center [301, 150] width 287 height 9
click at [222, 226] on div "ABI Planning - Production plan" at bounding box center [308, 227] width 300 height 12
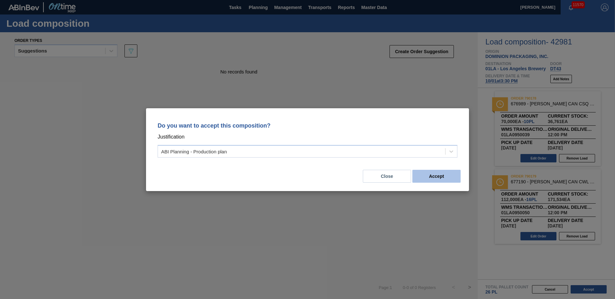
click at [439, 173] on button "Accept" at bounding box center [437, 176] width 48 height 13
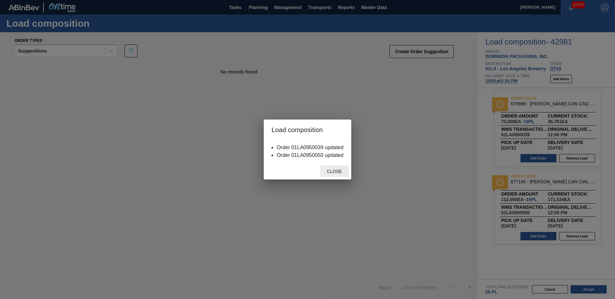
click at [335, 173] on span "Close" at bounding box center [334, 171] width 25 height 5
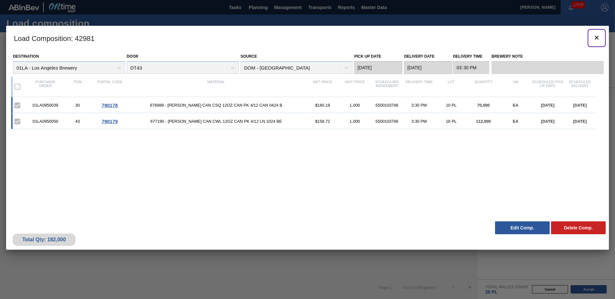
click at [595, 37] on icon "botão de ícone" at bounding box center [597, 38] width 8 height 8
